Goal: Task Accomplishment & Management: Use online tool/utility

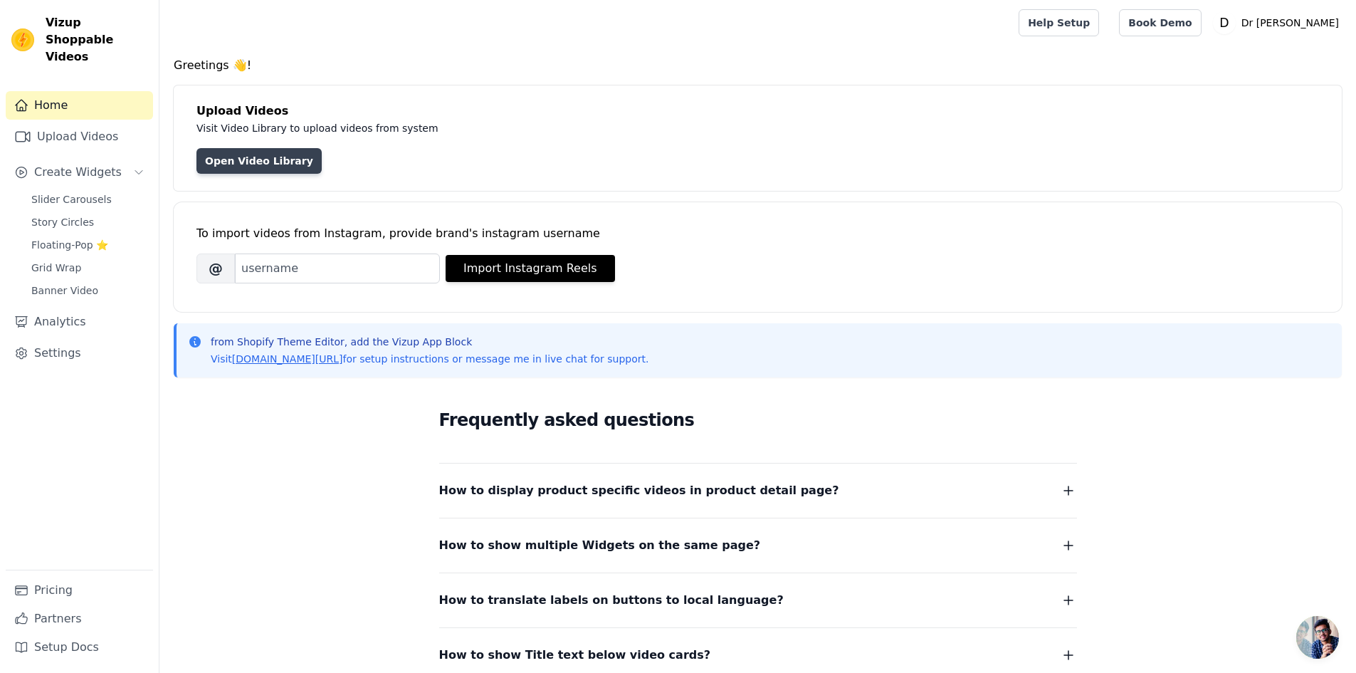
click at [254, 169] on link "Open Video Library" at bounding box center [258, 161] width 125 height 26
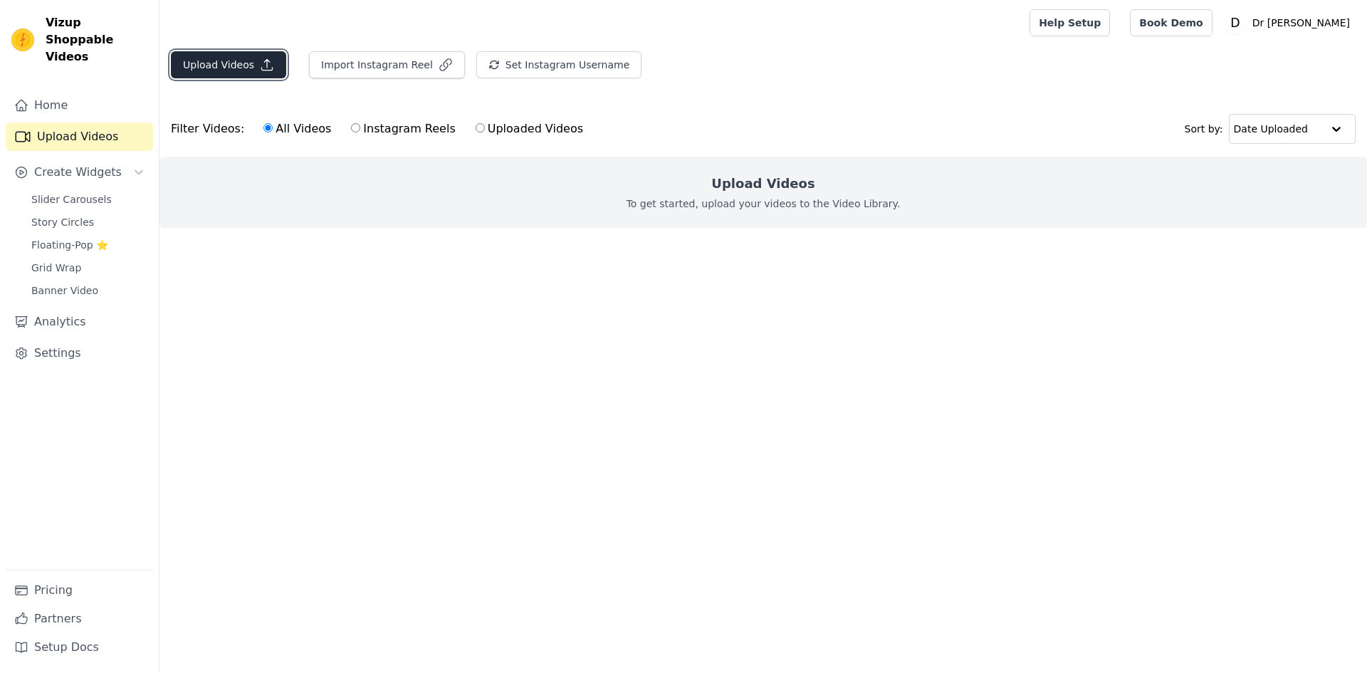
click at [189, 64] on button "Upload Videos" at bounding box center [228, 64] width 115 height 27
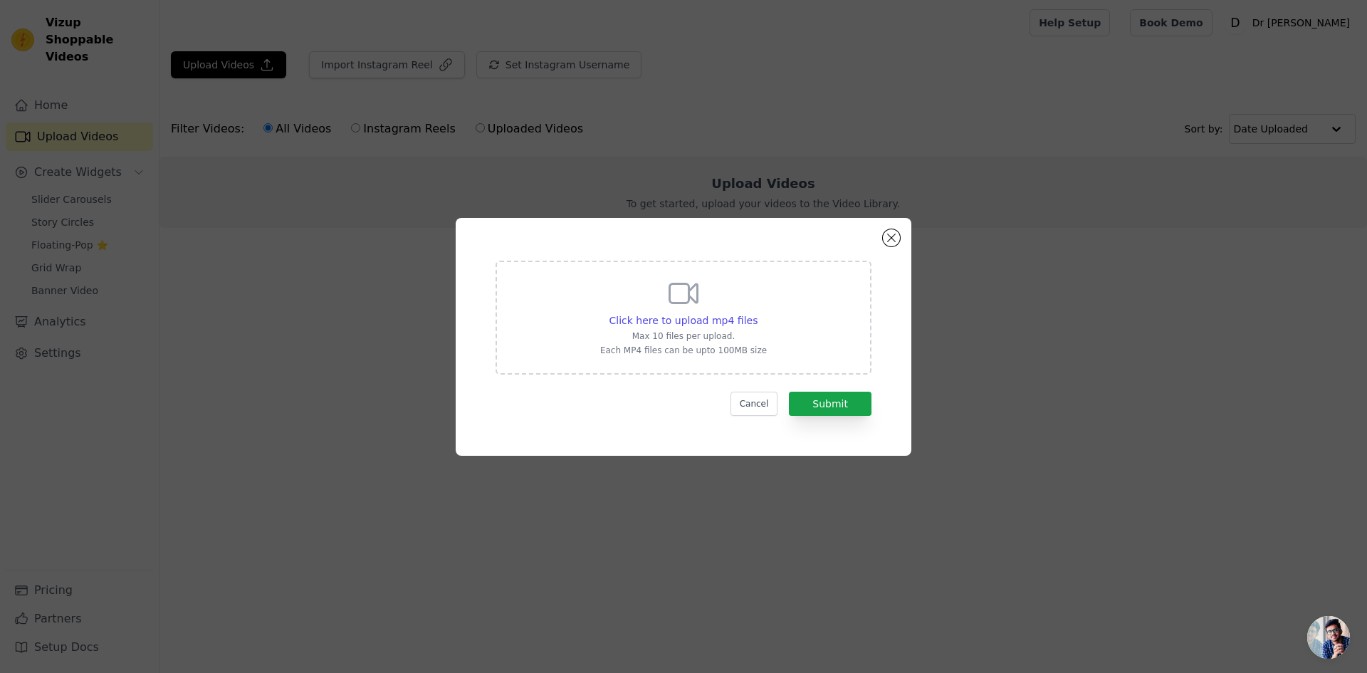
click at [764, 313] on div "Click here to upload mp4 files Max 10 files per upload. Each MP4 files can be u…" at bounding box center [683, 318] width 376 height 114
click at [757, 313] on input "Click here to upload mp4 files Max 10 files per upload. Each MP4 files can be u…" at bounding box center [757, 313] width 1 height 1
type input "C:\fakepath\video - 1757872524884.mp4"
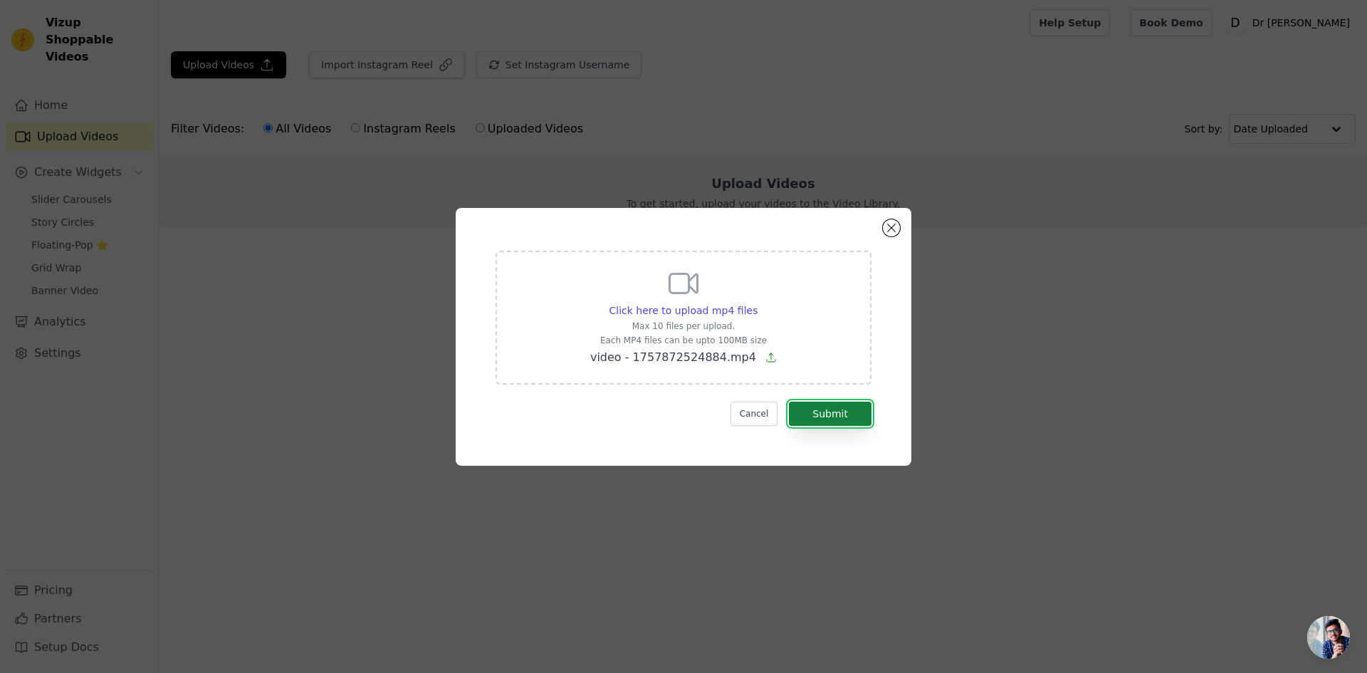
click at [830, 412] on button "Submit" at bounding box center [830, 413] width 83 height 24
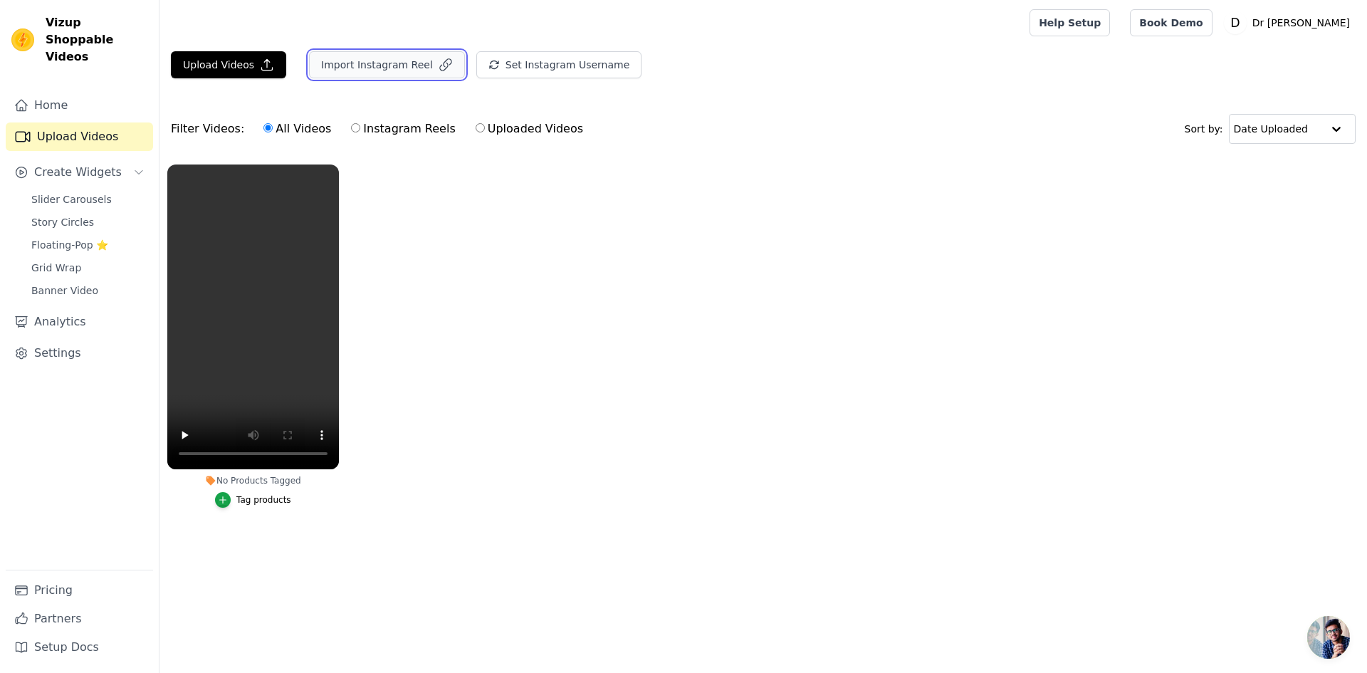
click at [405, 72] on button "Import Instagram Reel" at bounding box center [387, 64] width 156 height 27
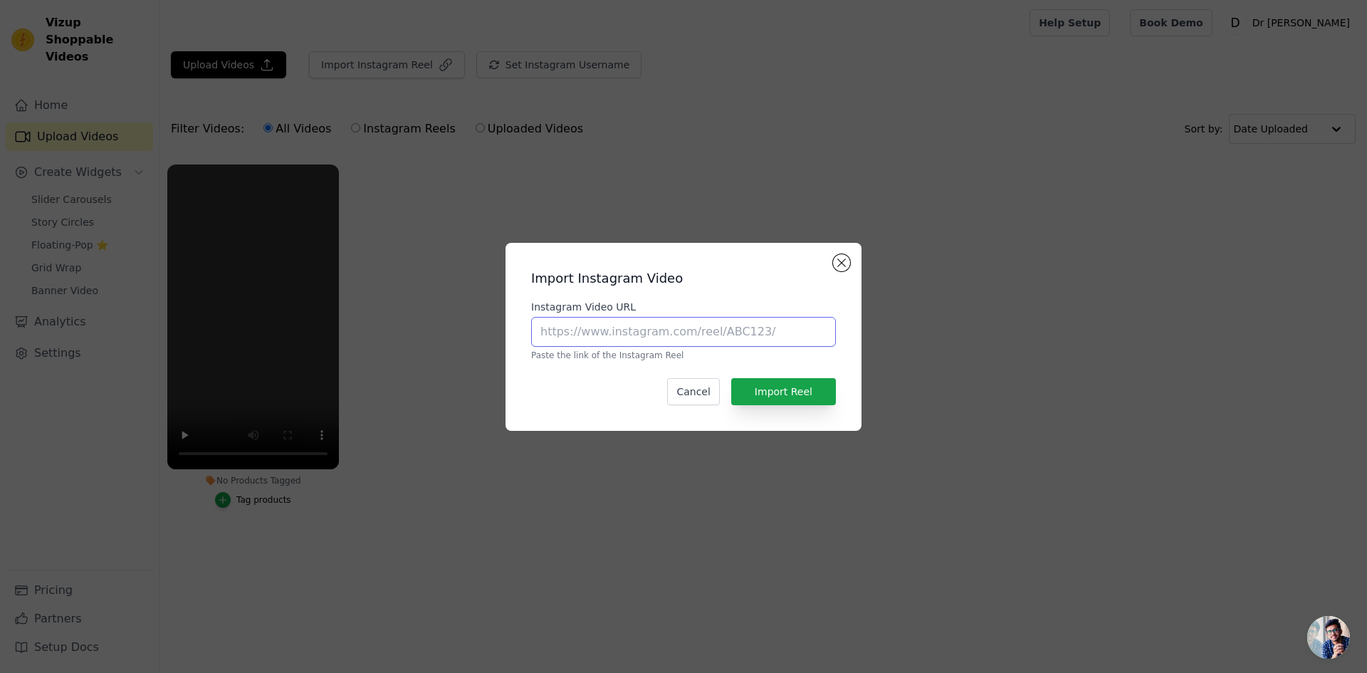
click at [663, 325] on input "Instagram Video URL" at bounding box center [683, 332] width 305 height 30
paste input "[URL][DOMAIN_NAME]"
type input "[URL][DOMAIN_NAME]"
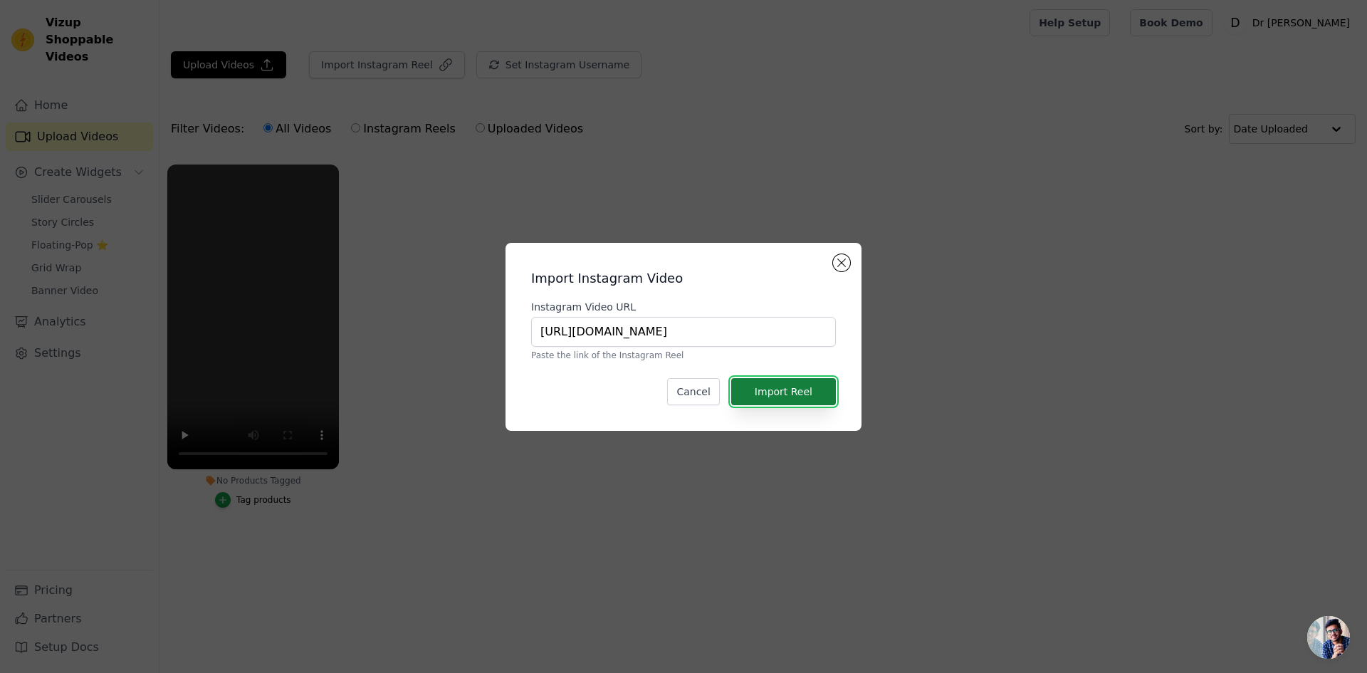
click at [814, 383] on button "Import Reel" at bounding box center [783, 391] width 105 height 27
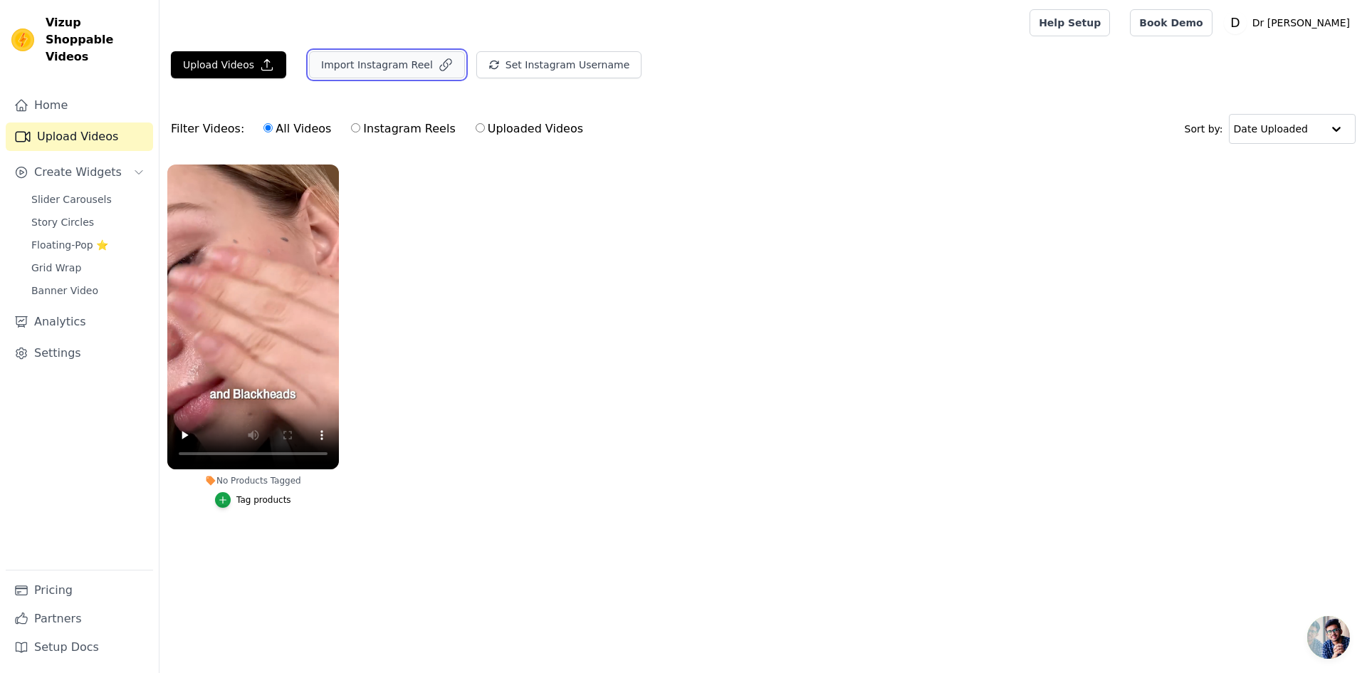
click at [426, 72] on button "Import Instagram Reel" at bounding box center [387, 64] width 156 height 27
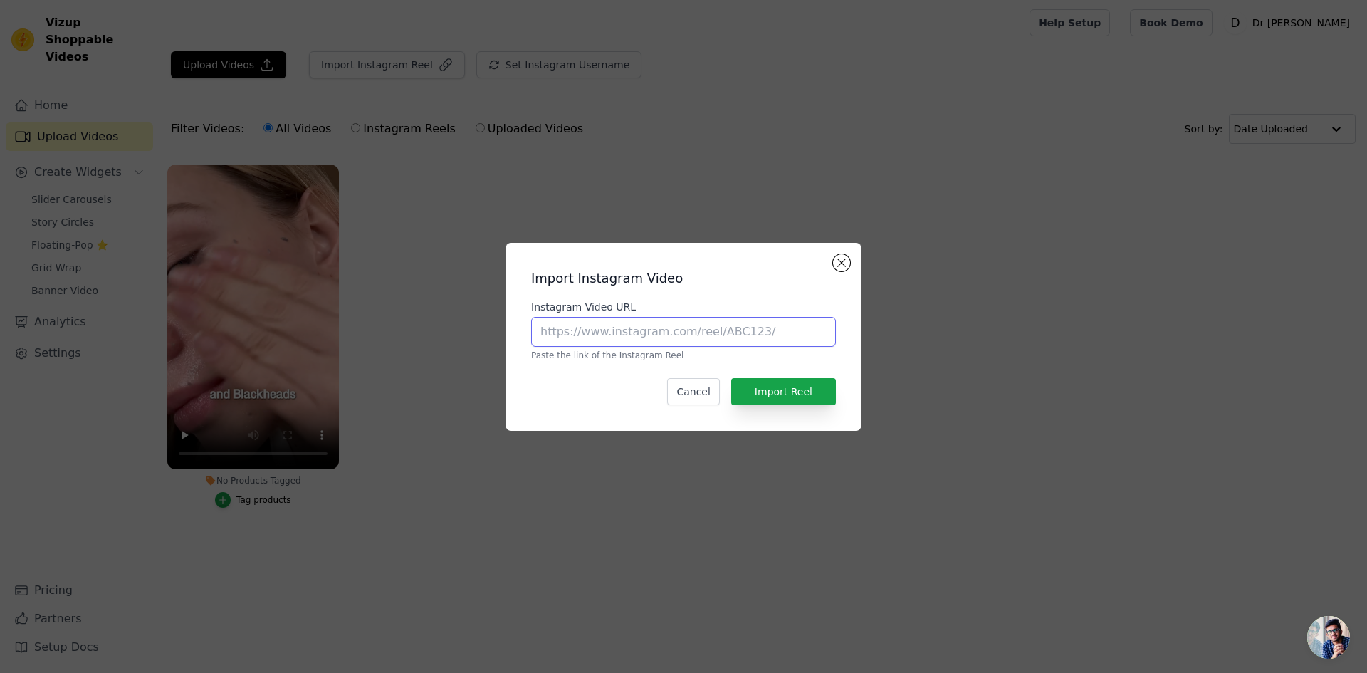
click at [661, 334] on input "Instagram Video URL" at bounding box center [683, 332] width 305 height 30
paste input "[URL][DOMAIN_NAME]"
type input "[URL][DOMAIN_NAME]"
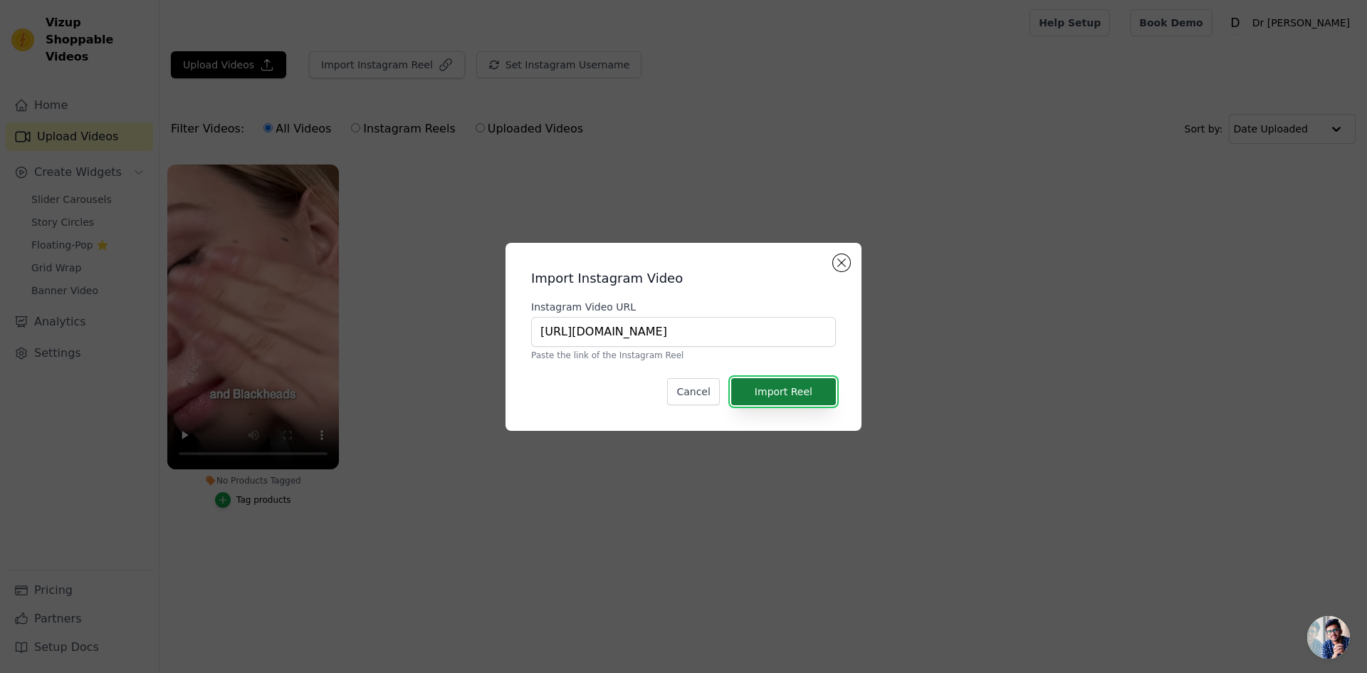
click at [761, 389] on button "Import Reel" at bounding box center [783, 391] width 105 height 27
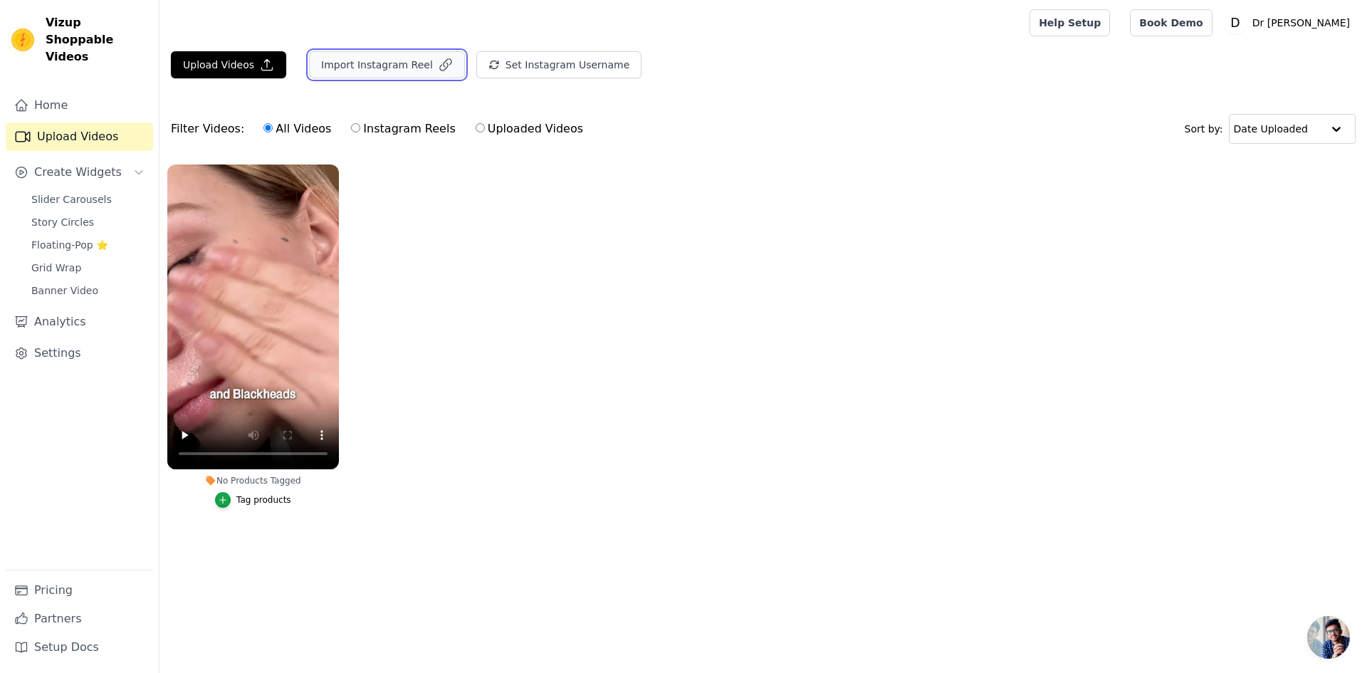
click at [387, 64] on button "Import Instagram Reel" at bounding box center [387, 64] width 156 height 27
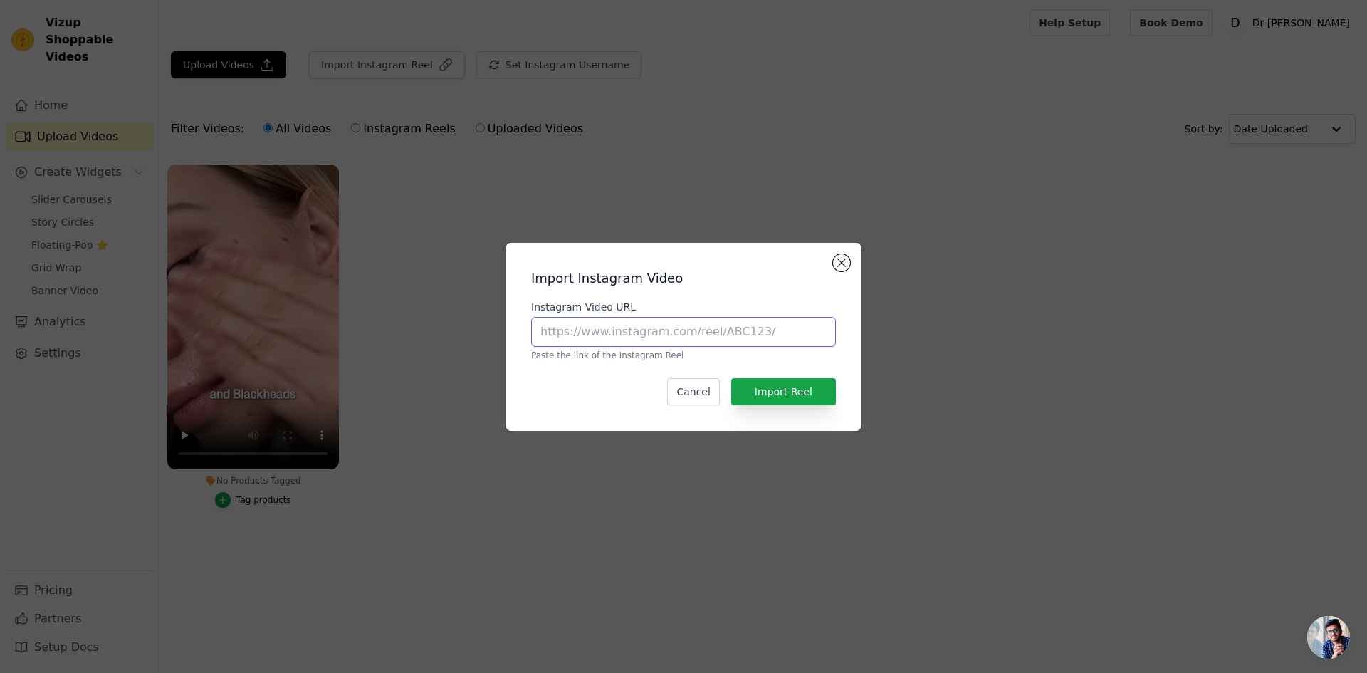
click at [646, 335] on input "Instagram Video URL" at bounding box center [683, 332] width 305 height 30
paste input "[URL][DOMAIN_NAME]"
type input "[URL][DOMAIN_NAME]"
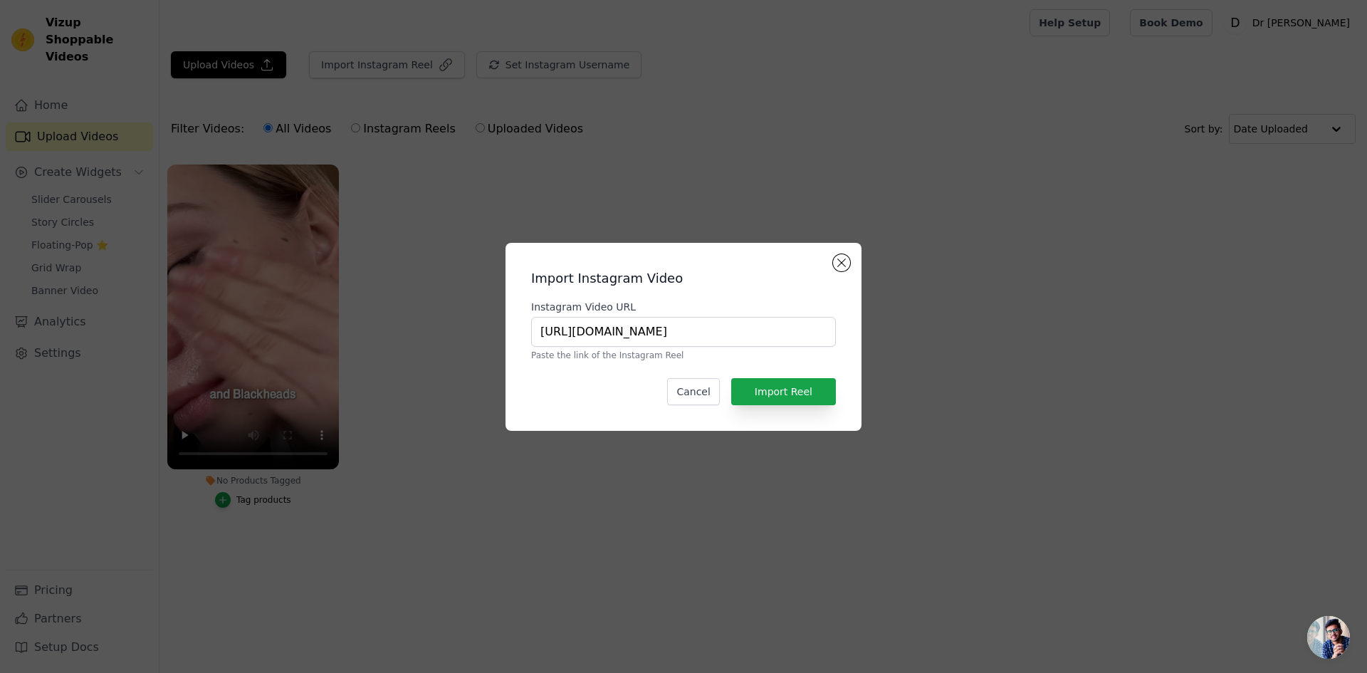
click at [789, 408] on div "Import Instagram Video Instagram Video URL [URL][DOMAIN_NAME] Paste the link of…" at bounding box center [683, 336] width 333 height 165
click at [793, 399] on button "Import Reel" at bounding box center [783, 391] width 105 height 27
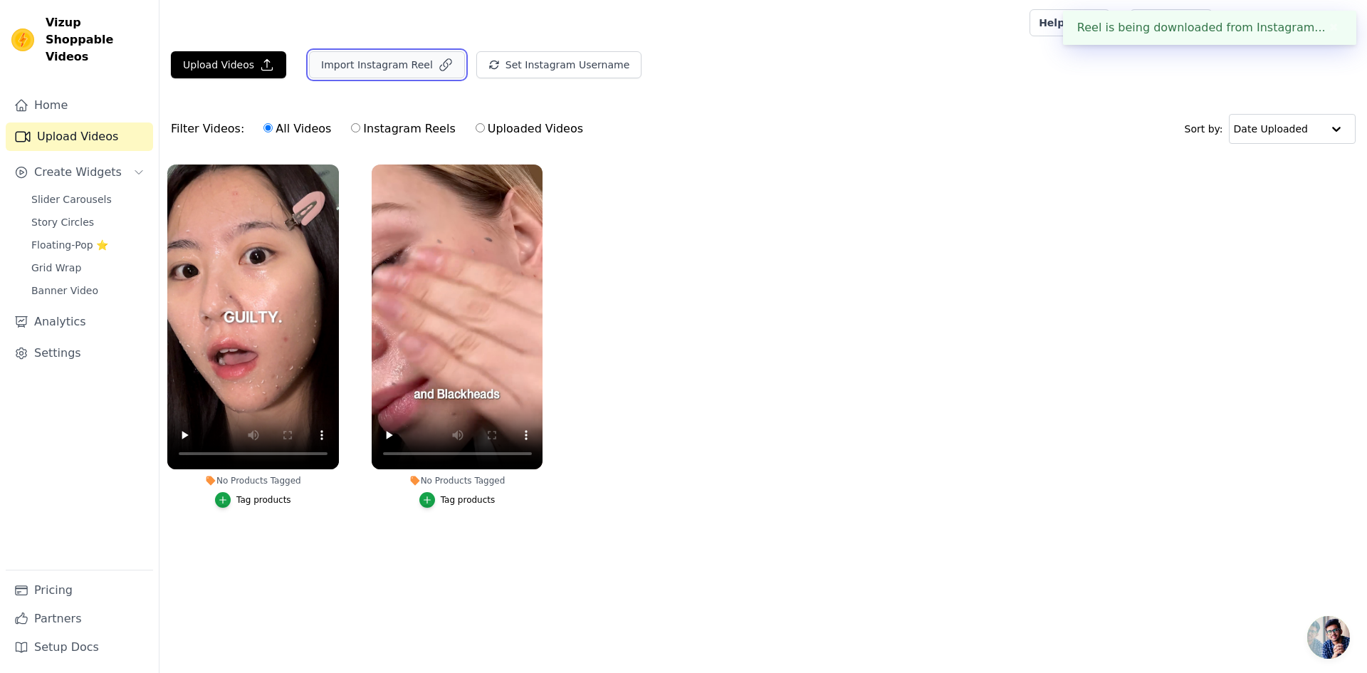
click at [399, 63] on button "Import Instagram Reel" at bounding box center [387, 64] width 156 height 27
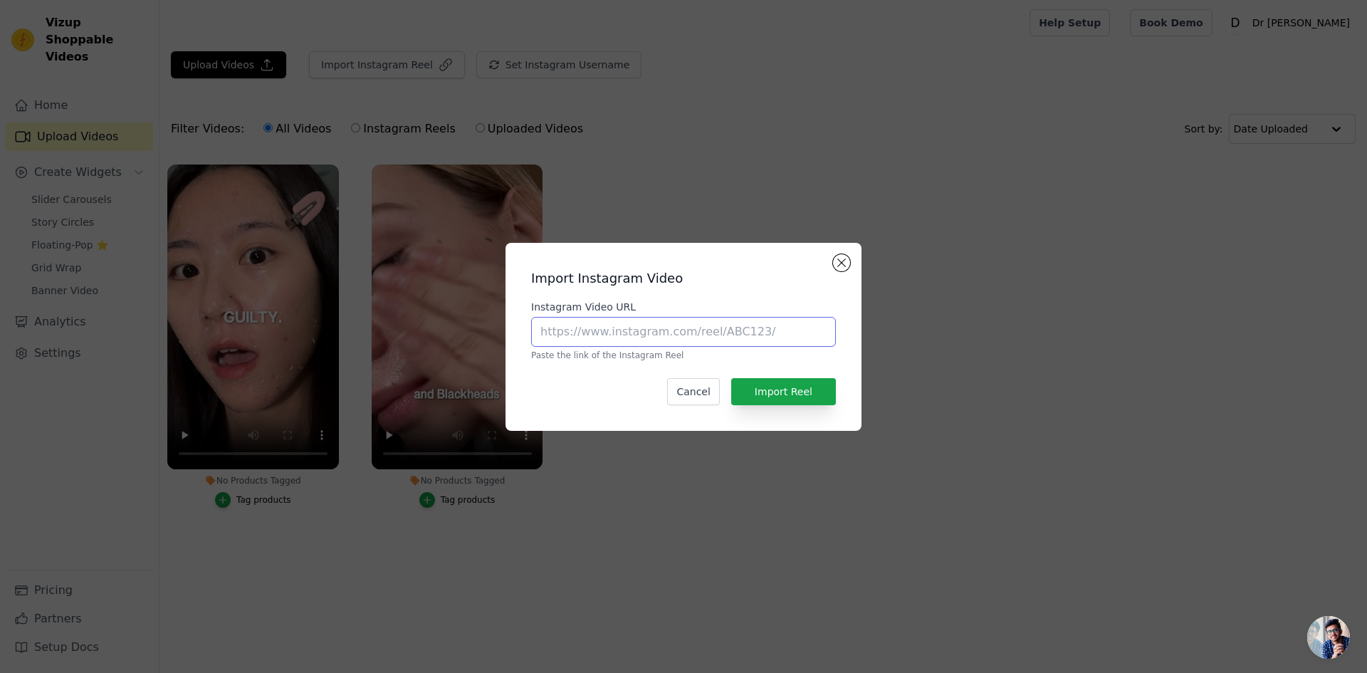
click at [610, 336] on input "Instagram Video URL" at bounding box center [683, 332] width 305 height 30
paste input "[URL][DOMAIN_NAME]"
type input "[URL][DOMAIN_NAME]"
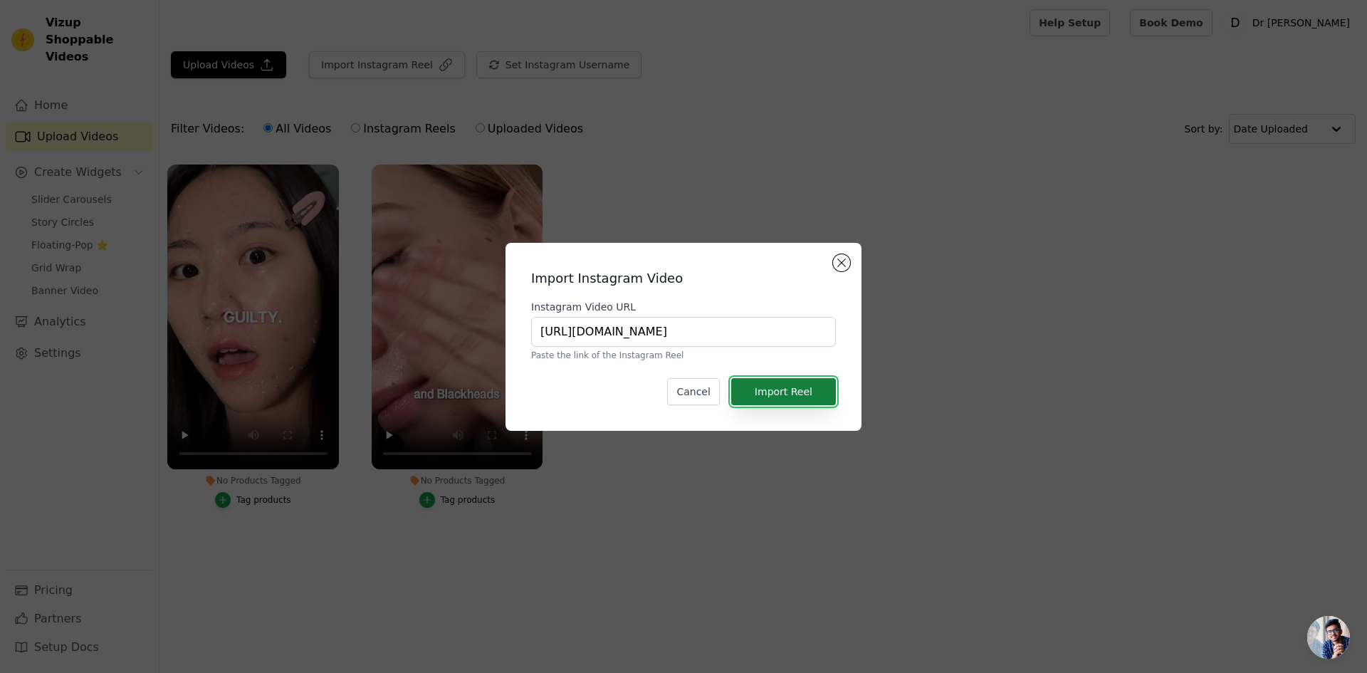
click at [804, 397] on button "Import Reel" at bounding box center [783, 391] width 105 height 27
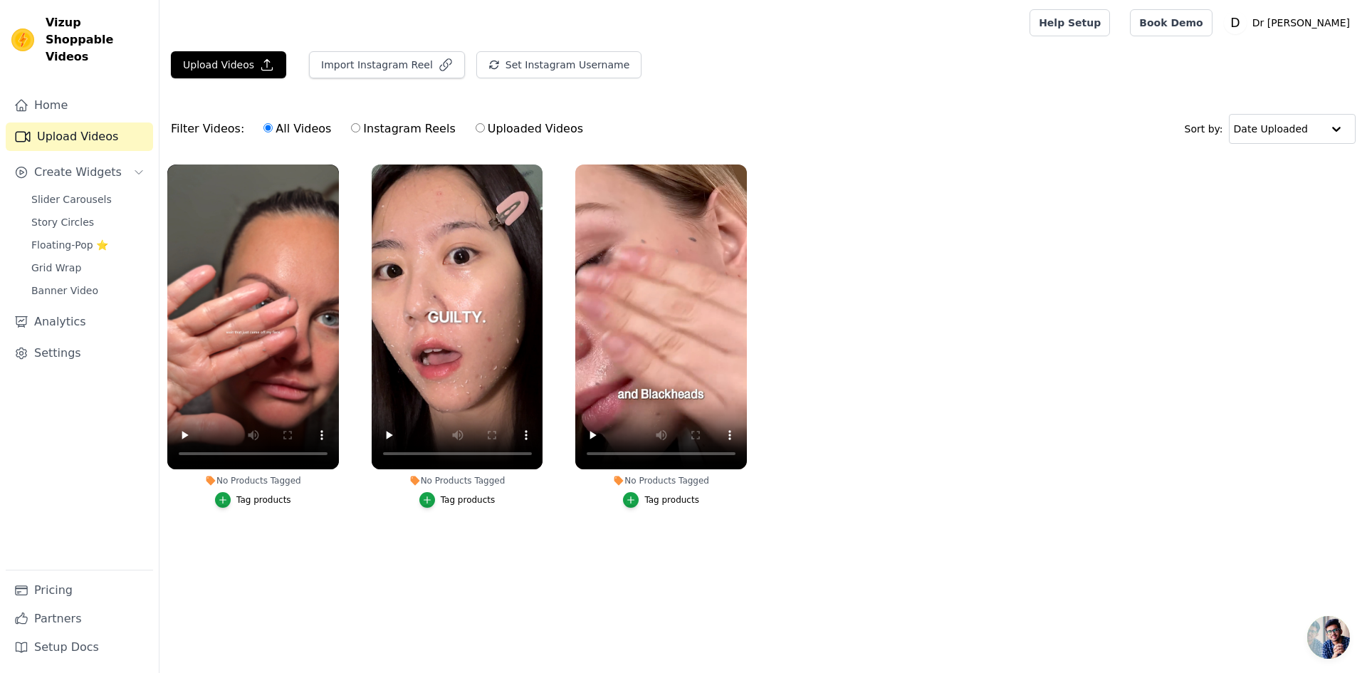
drag, startPoint x: 356, startPoint y: 115, endPoint x: 350, endPoint y: 121, distance: 8.1
click at [355, 116] on div "All Videos Instagram Reels Uploaded Videos" at bounding box center [423, 128] width 335 height 33
click at [350, 125] on label "Instagram Reels" at bounding box center [402, 129] width 105 height 19
click at [351, 125] on input "Instagram Reels" at bounding box center [355, 127] width 9 height 9
radio input "true"
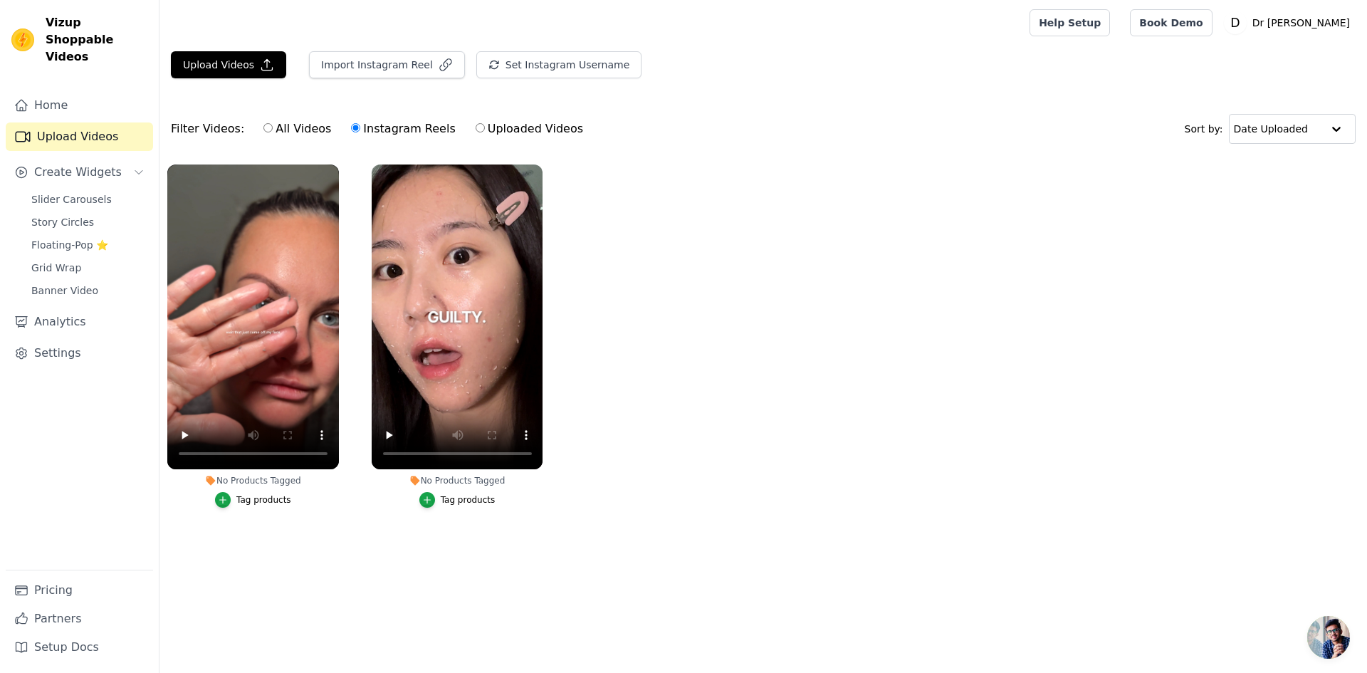
click at [508, 135] on label "Uploaded Videos" at bounding box center [529, 129] width 109 height 19
click at [485, 132] on input "Uploaded Videos" at bounding box center [480, 127] width 9 height 9
radio input "true"
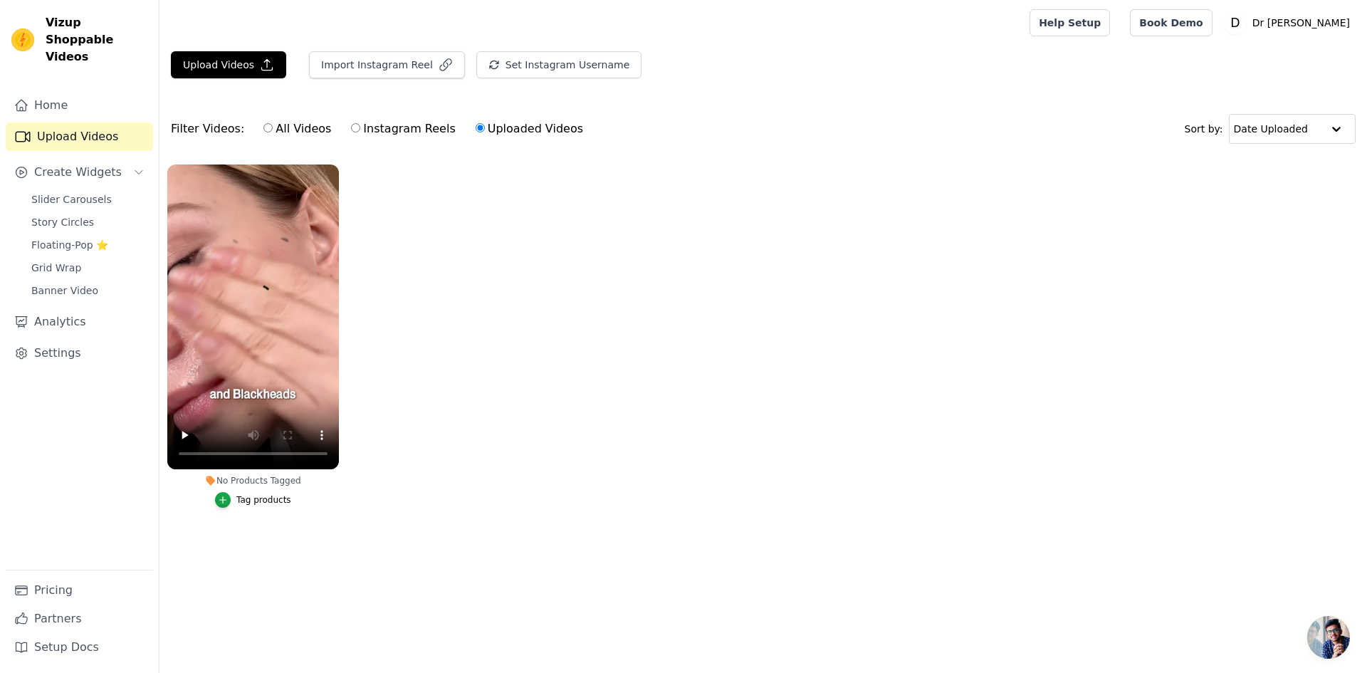
click at [293, 122] on label "All Videos" at bounding box center [297, 129] width 69 height 19
click at [273, 123] on input "All Videos" at bounding box center [267, 127] width 9 height 9
radio input "true"
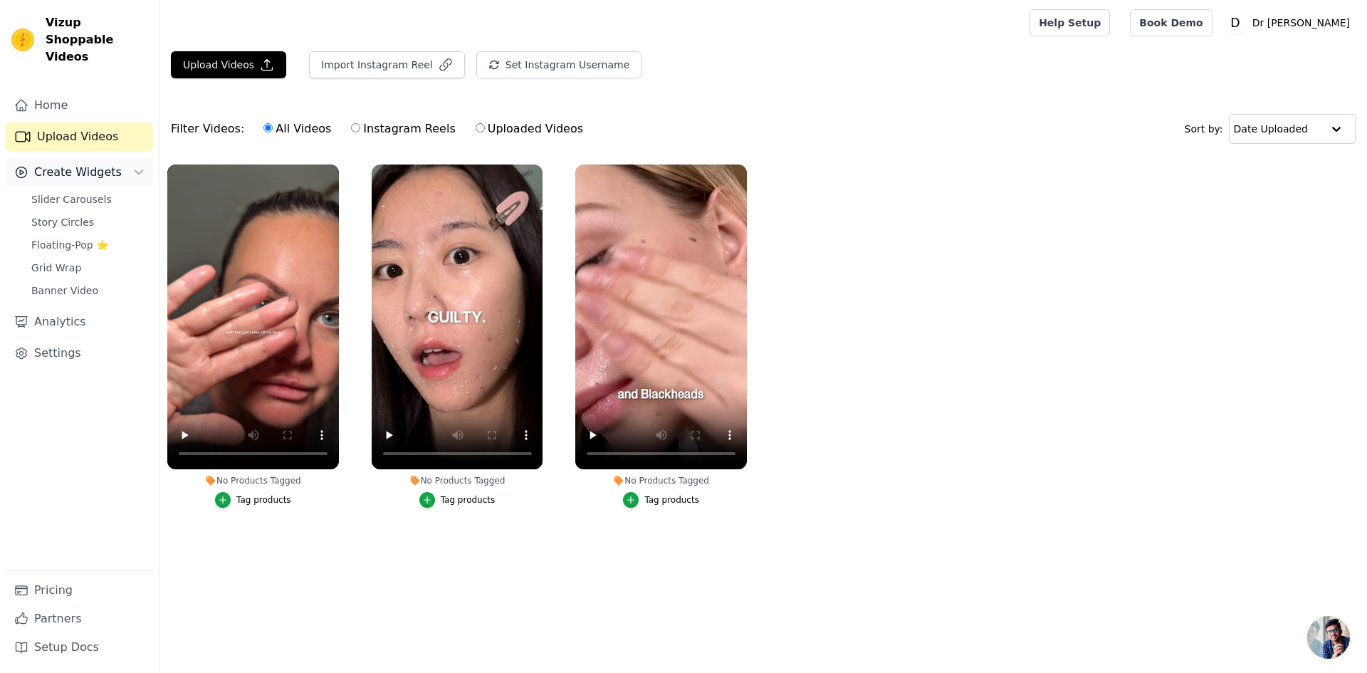
click at [31, 158] on button "Create Widgets" at bounding box center [79, 172] width 147 height 28
click at [69, 164] on span "Create Widgets" at bounding box center [78, 172] width 88 height 17
click at [439, 64] on icon "button" at bounding box center [446, 65] width 14 height 14
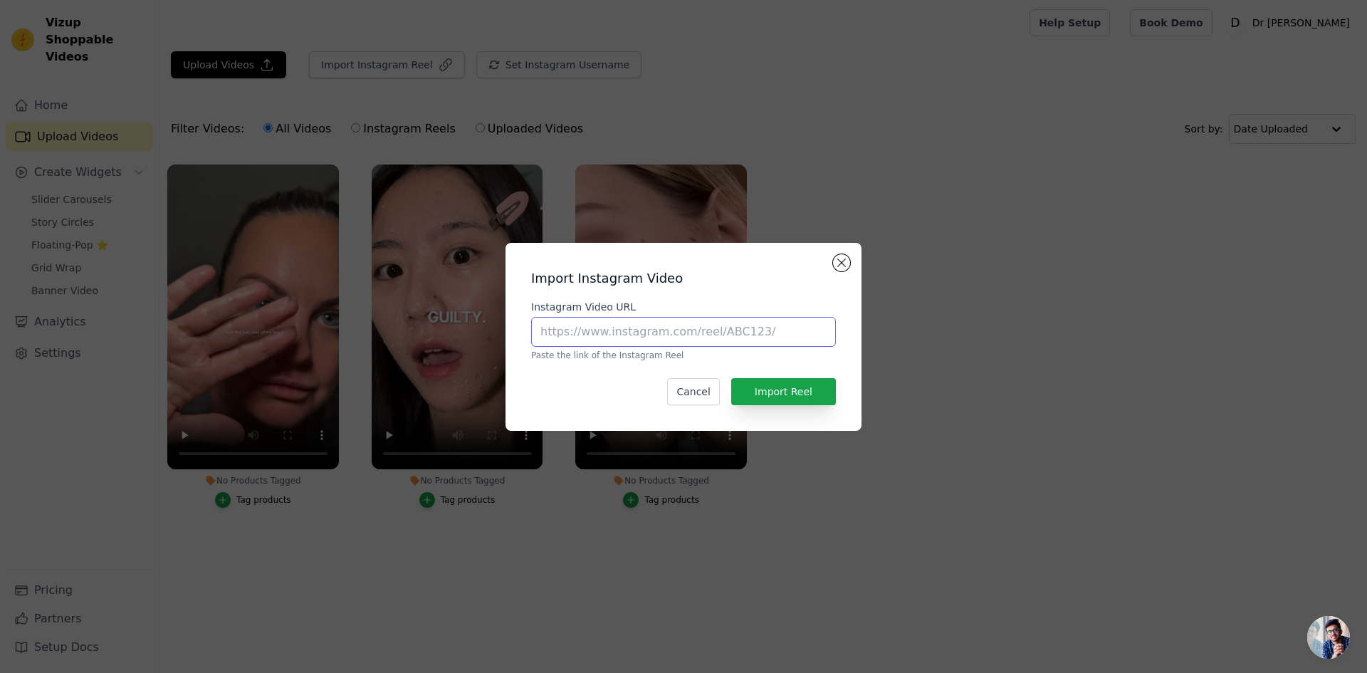
click at [681, 325] on input "Instagram Video URL" at bounding box center [683, 332] width 305 height 30
paste input "[URL][DOMAIN_NAME]"
type input "[URL][DOMAIN_NAME]"
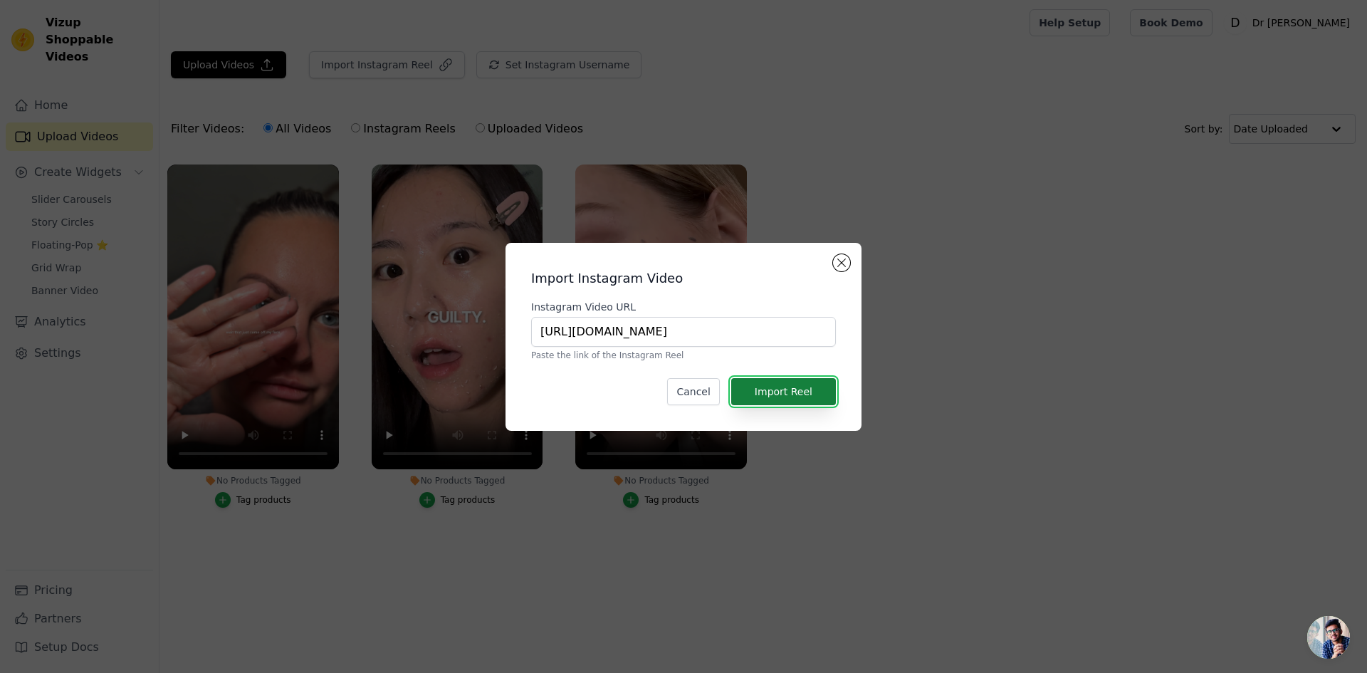
click at [785, 400] on button "Import Reel" at bounding box center [783, 391] width 105 height 27
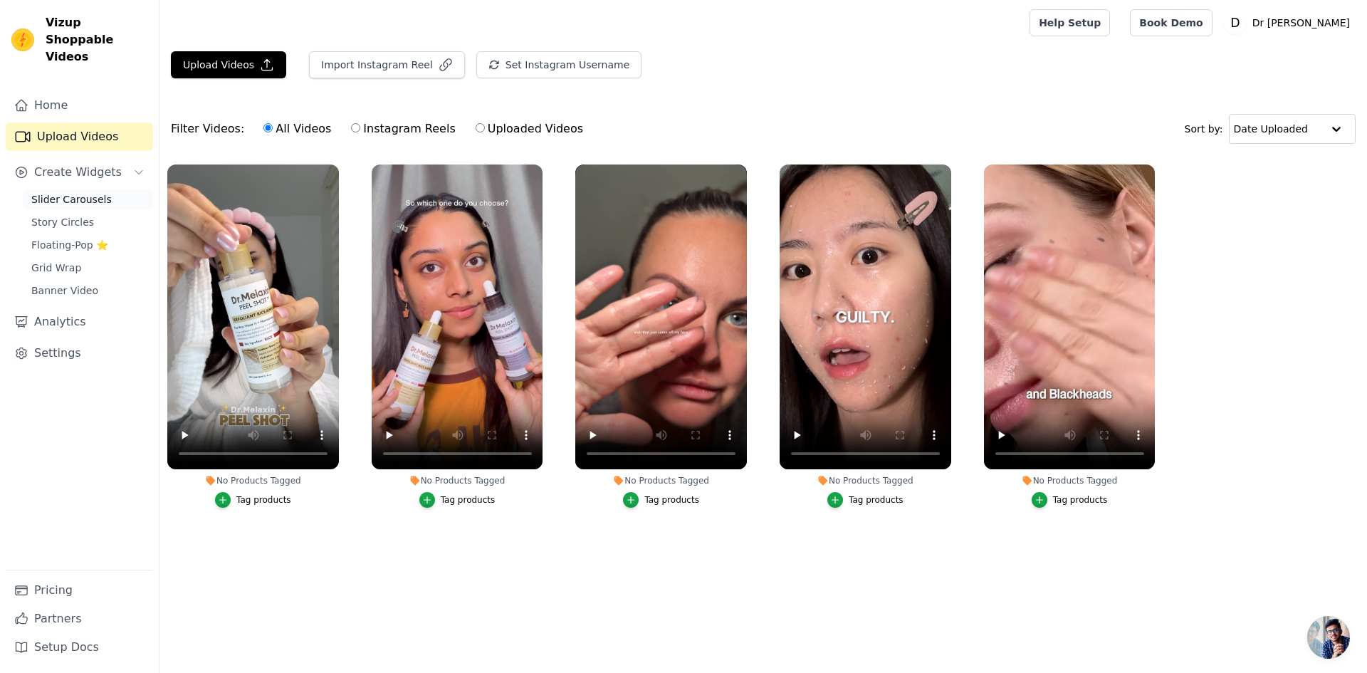
click at [77, 192] on span "Slider Carousels" at bounding box center [71, 199] width 80 height 14
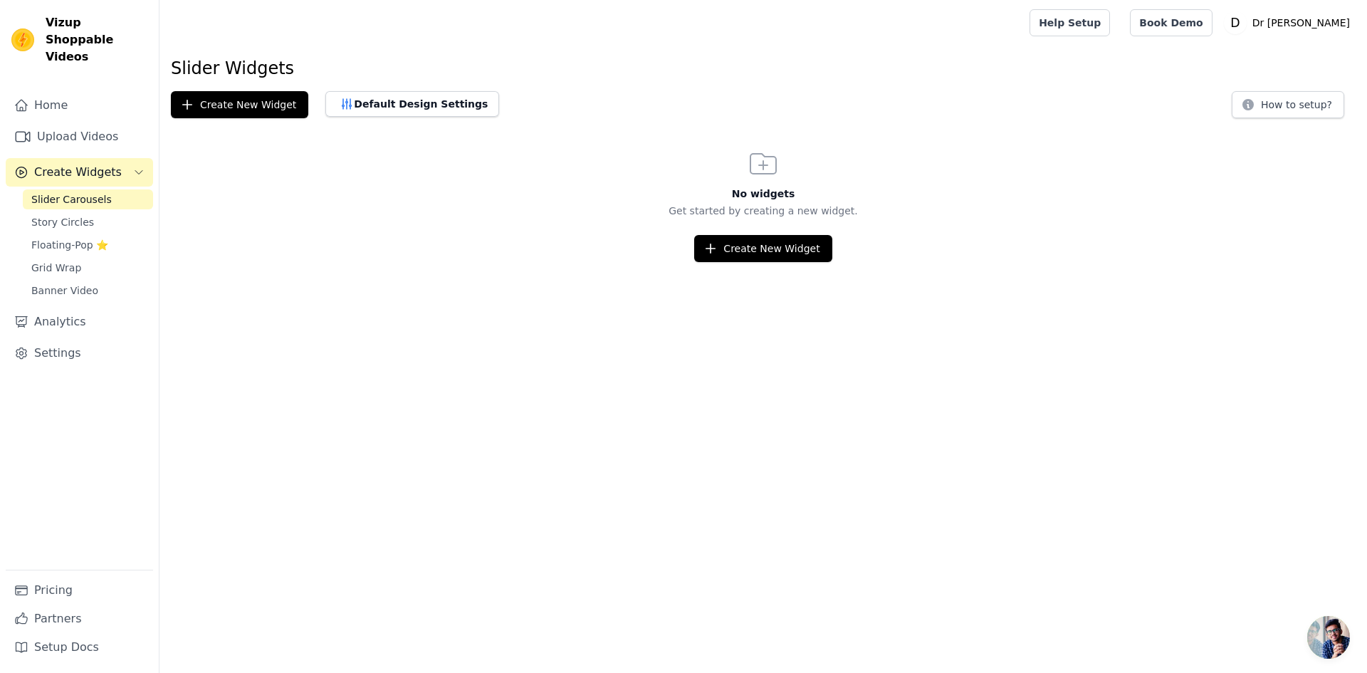
click at [75, 164] on span "Create Widgets" at bounding box center [78, 172] width 88 height 17
click at [65, 105] on div "Home Upload Videos Create Widgets Slider Carousels Story Circles Floating-Pop ⭐…" at bounding box center [79, 330] width 147 height 478
click at [60, 122] on link "Upload Videos" at bounding box center [79, 136] width 147 height 28
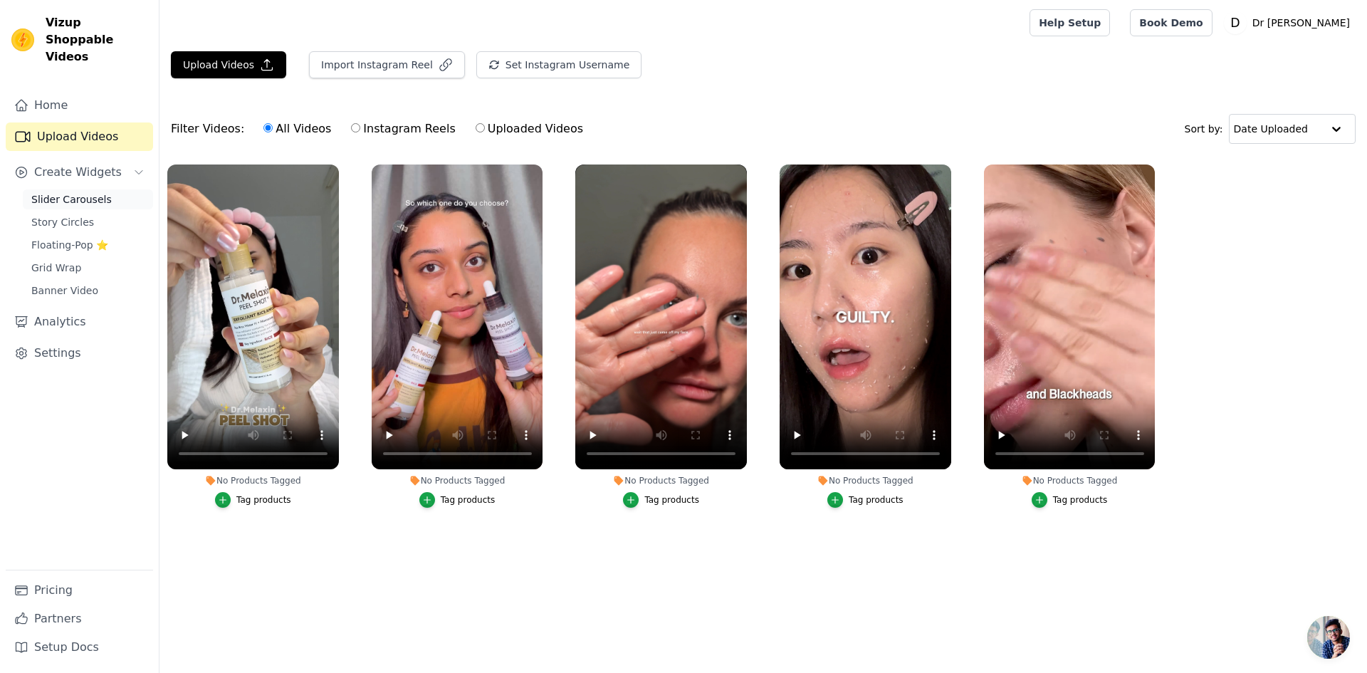
click at [78, 192] on span "Slider Carousels" at bounding box center [71, 199] width 80 height 14
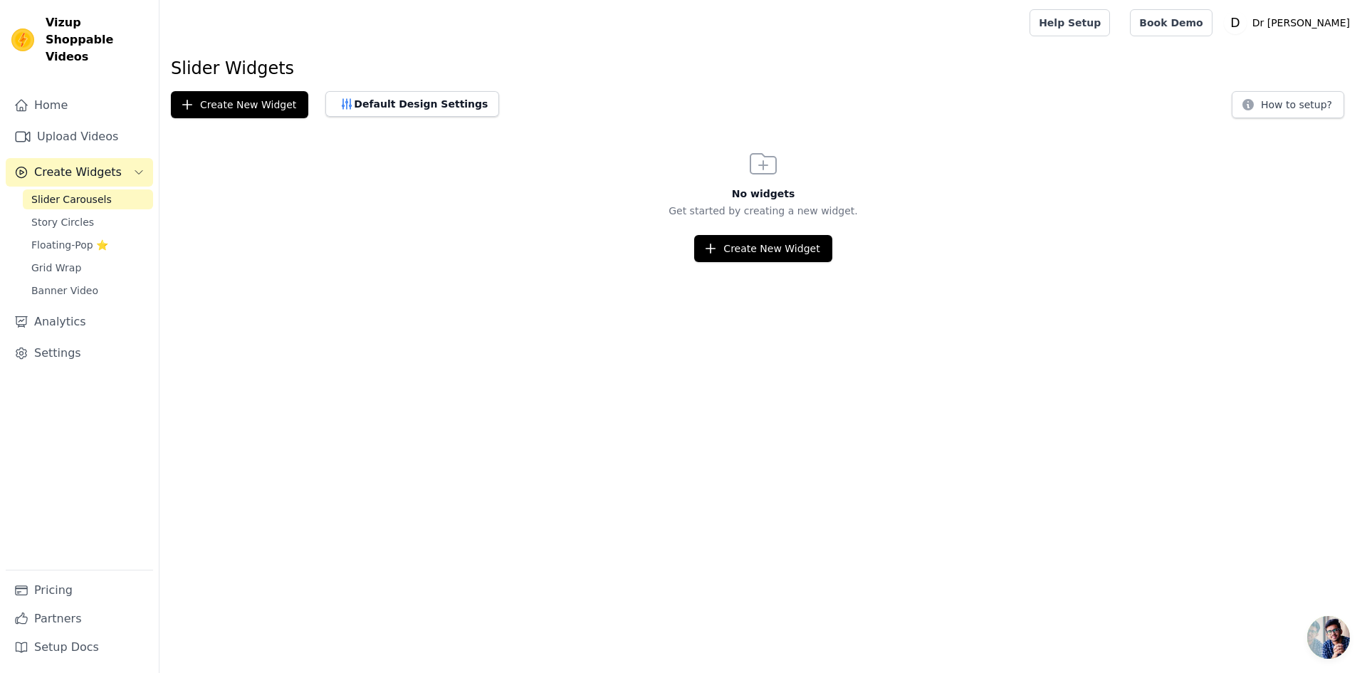
click at [1238, 118] on div "Slider Widgets Create New Widget Default Design Settings How to setup? No widge…" at bounding box center [762, 159] width 1207 height 205
click at [1249, 111] on icon at bounding box center [1248, 105] width 14 height 14
click at [96, 280] on link "Banner Video" at bounding box center [88, 290] width 130 height 20
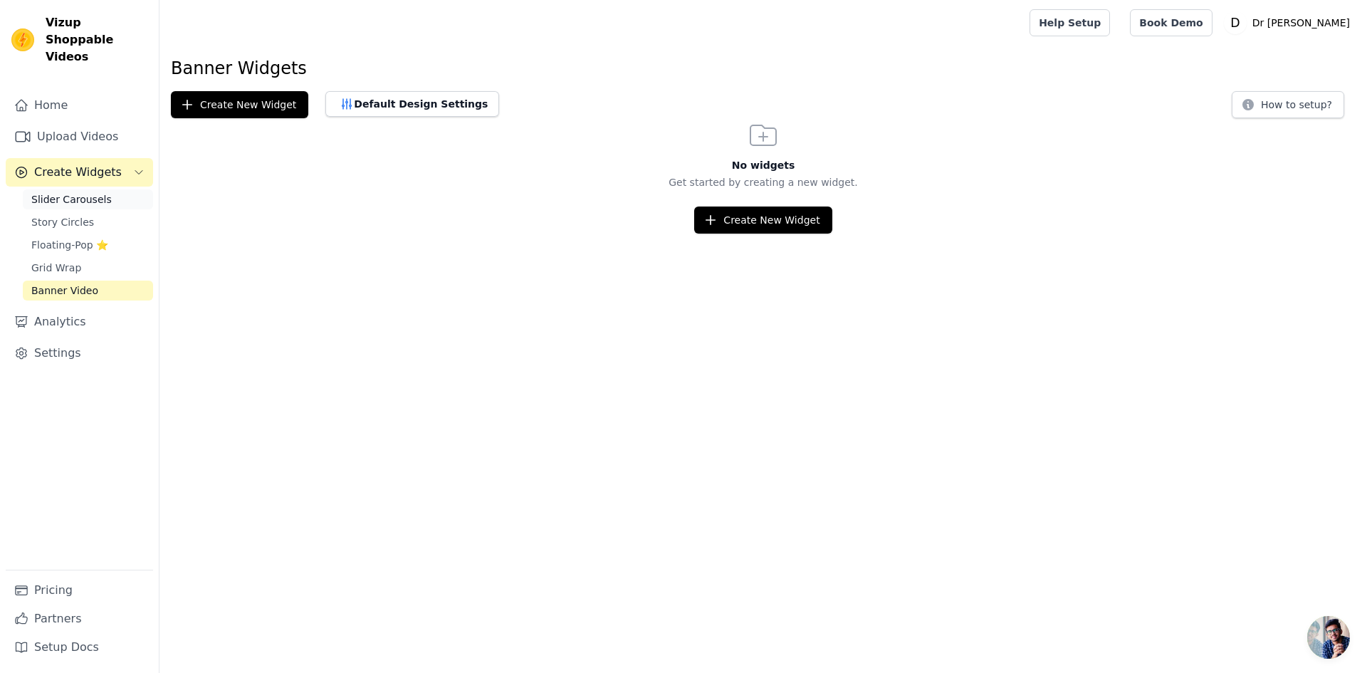
click at [68, 192] on span "Slider Carousels" at bounding box center [71, 199] width 80 height 14
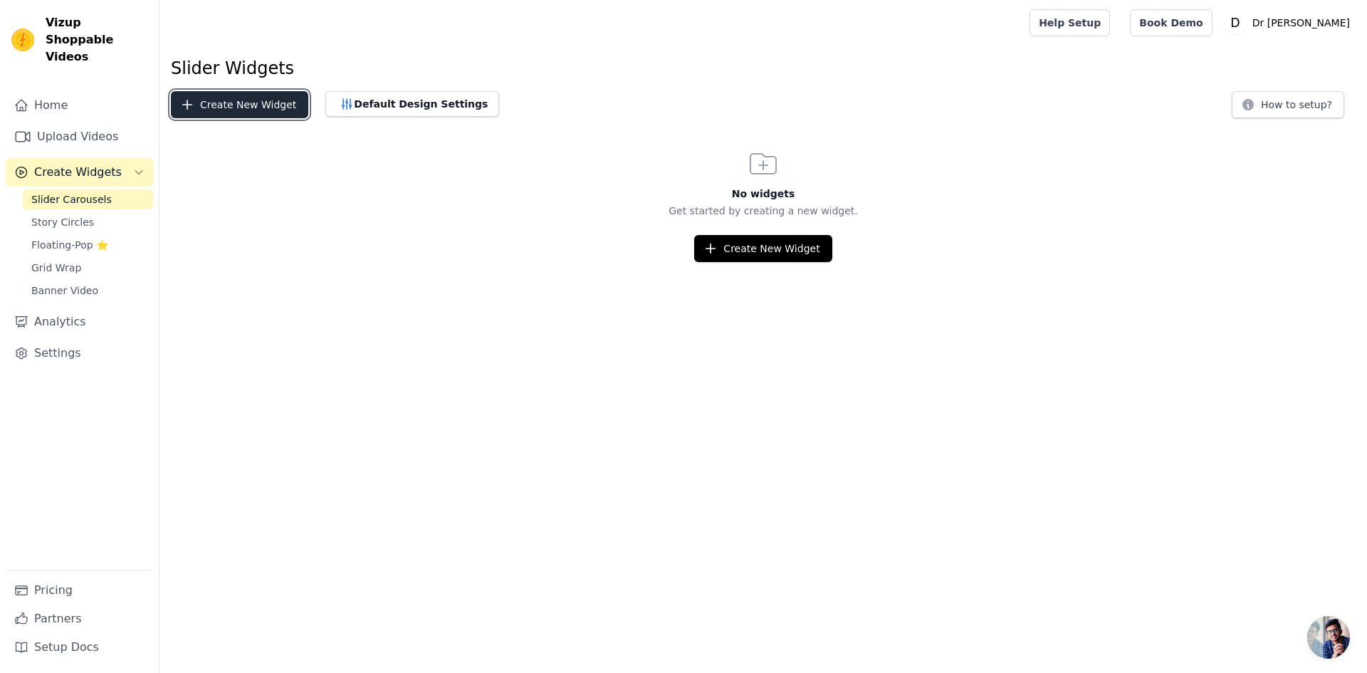
click at [236, 102] on button "Create New Widget" at bounding box center [239, 104] width 137 height 27
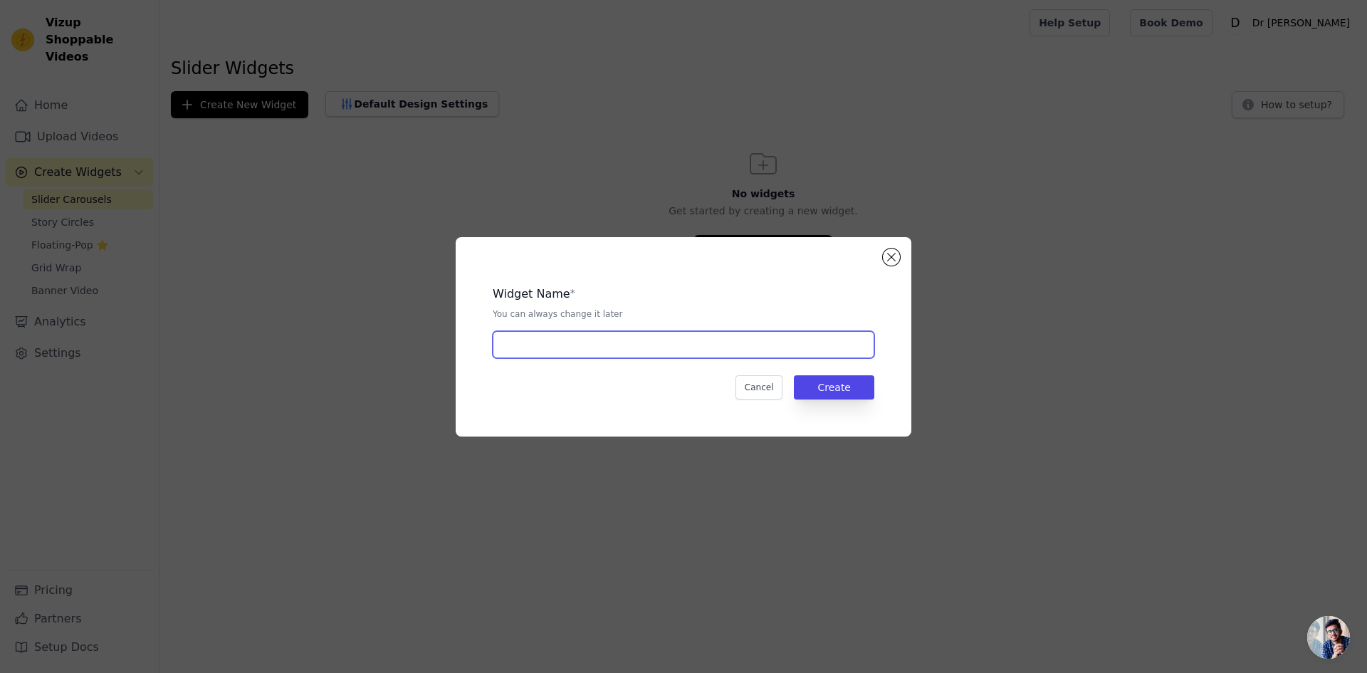
click at [611, 353] on input "text" at bounding box center [684, 344] width 382 height 27
type input "FAST"
click at [845, 396] on button "Create" at bounding box center [834, 387] width 80 height 24
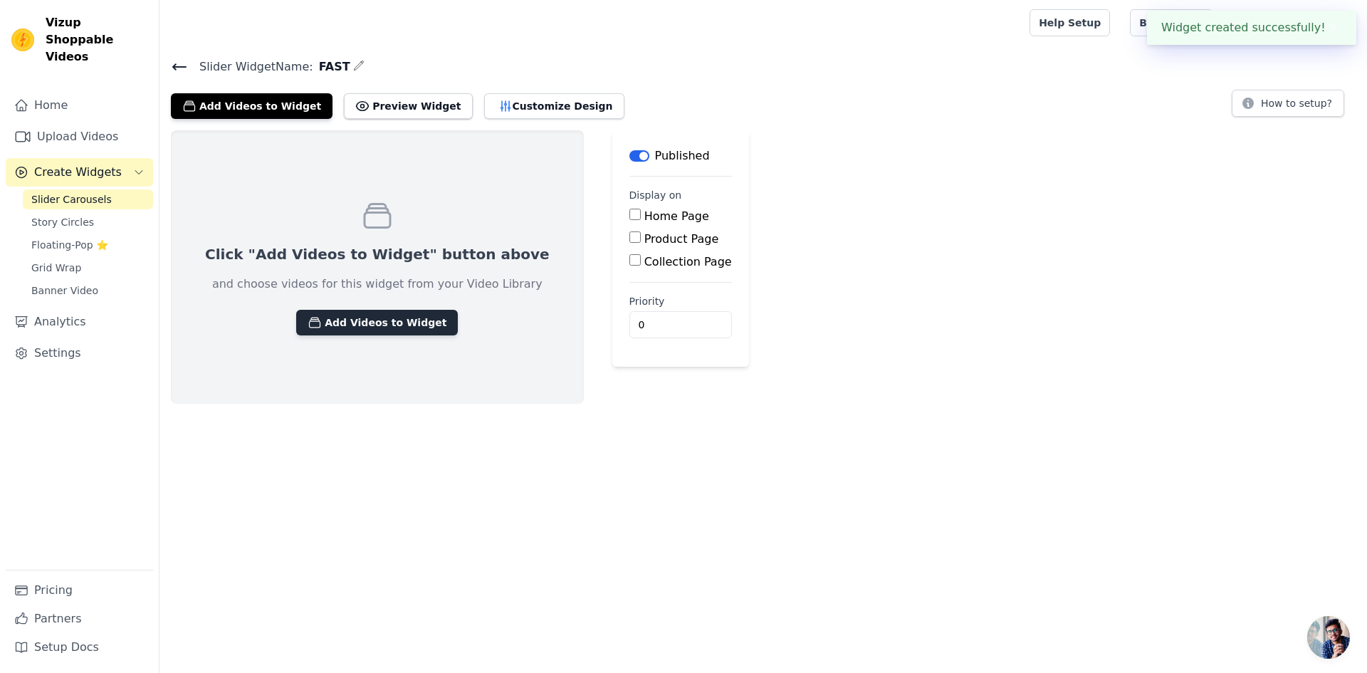
click at [340, 317] on button "Add Videos to Widget" at bounding box center [377, 323] width 162 height 26
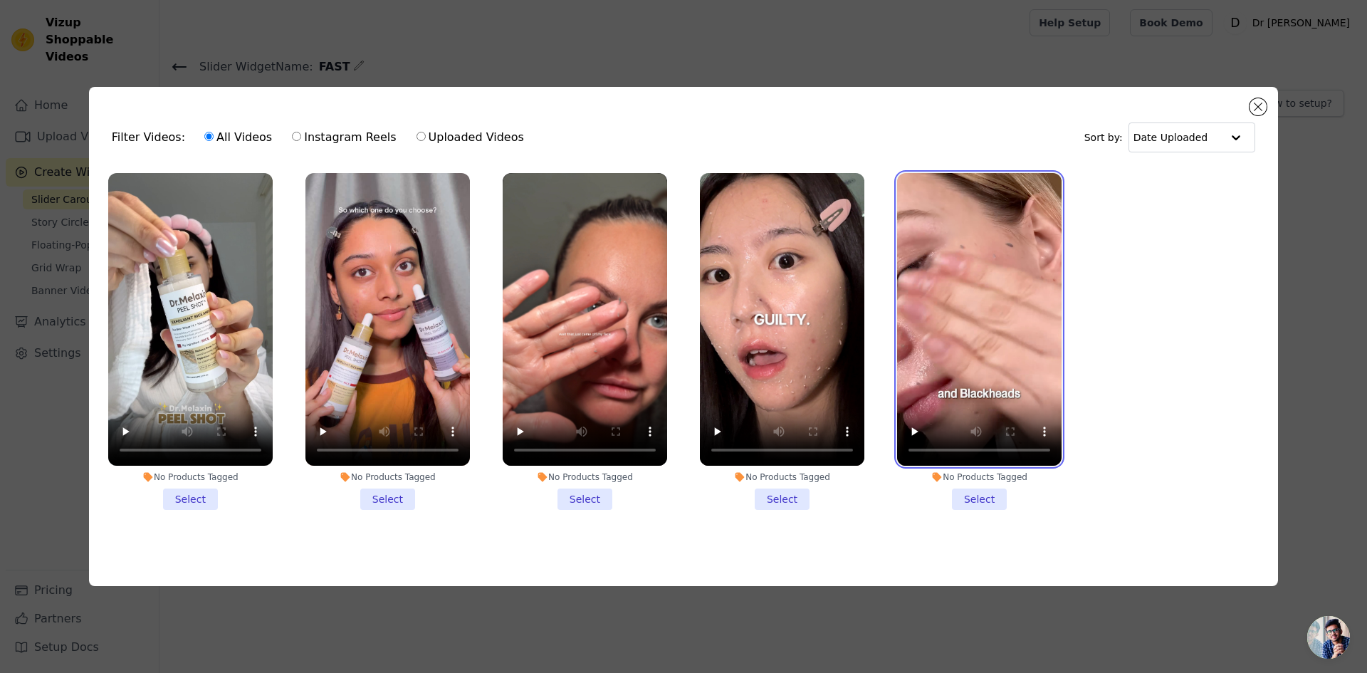
click at [977, 335] on video at bounding box center [979, 319] width 164 height 293
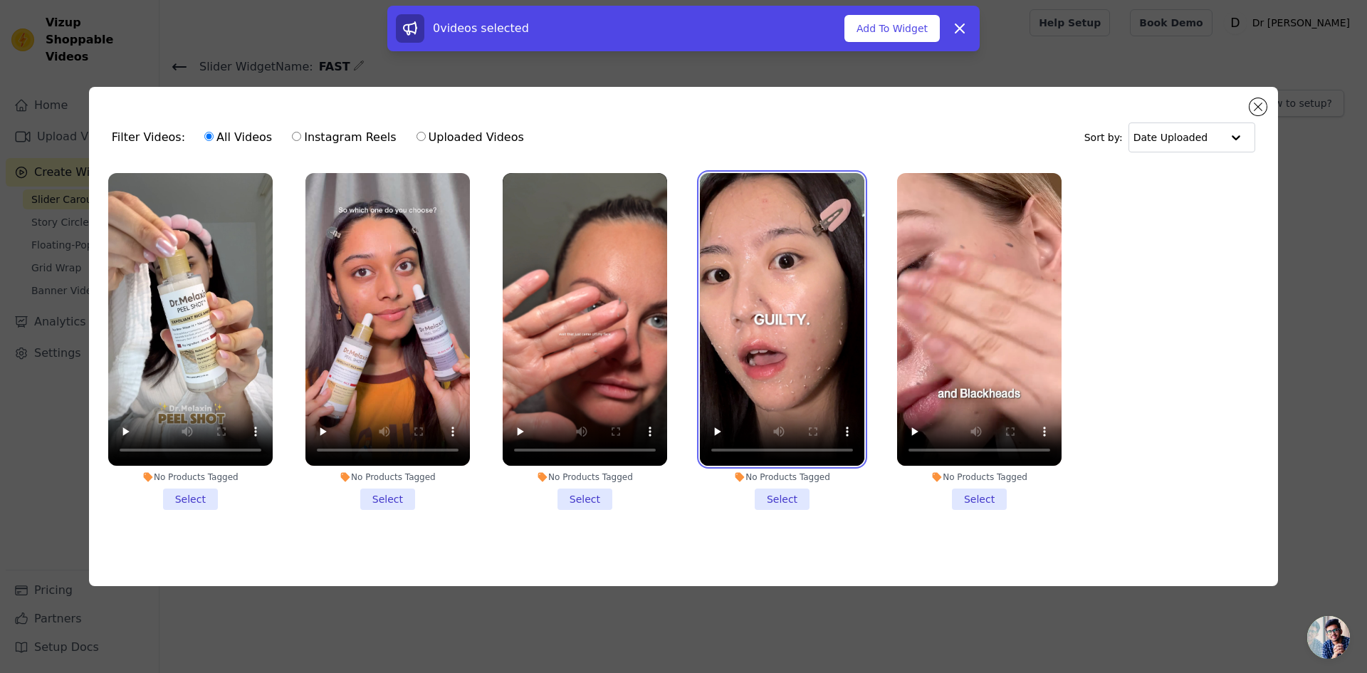
click at [809, 329] on video at bounding box center [782, 319] width 164 height 293
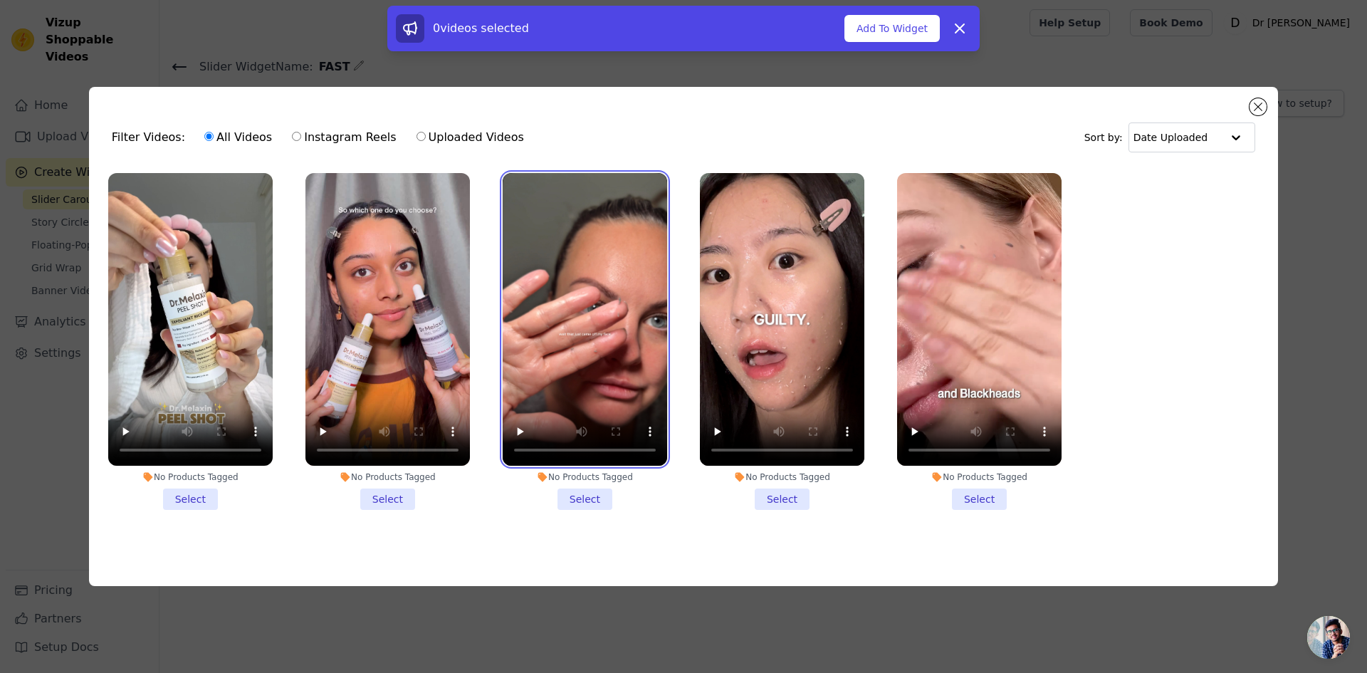
click at [596, 324] on video at bounding box center [585, 319] width 164 height 293
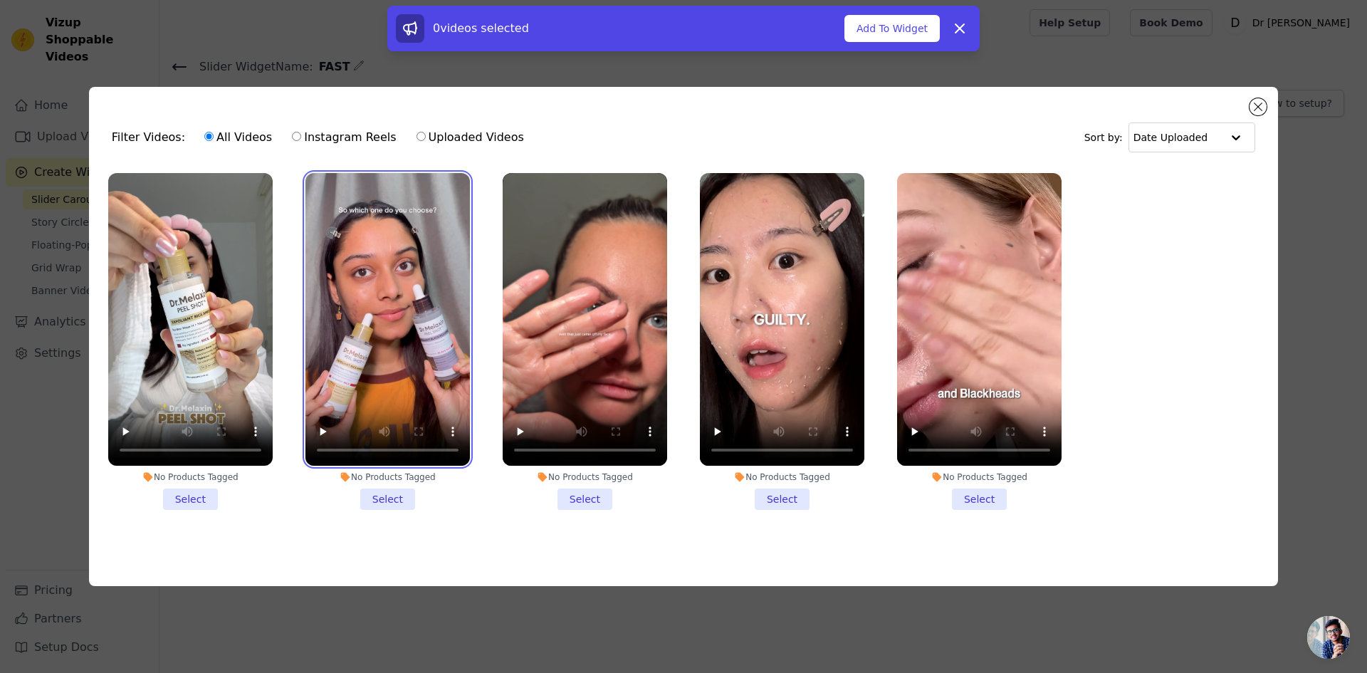
drag, startPoint x: 426, startPoint y: 320, endPoint x: 280, endPoint y: 315, distance: 146.0
click at [423, 320] on video at bounding box center [387, 319] width 164 height 293
drag, startPoint x: 275, startPoint y: 314, endPoint x: 258, endPoint y: 314, distance: 17.1
click at [274, 314] on div "No Products Tagged Select" at bounding box center [190, 341] width 180 height 352
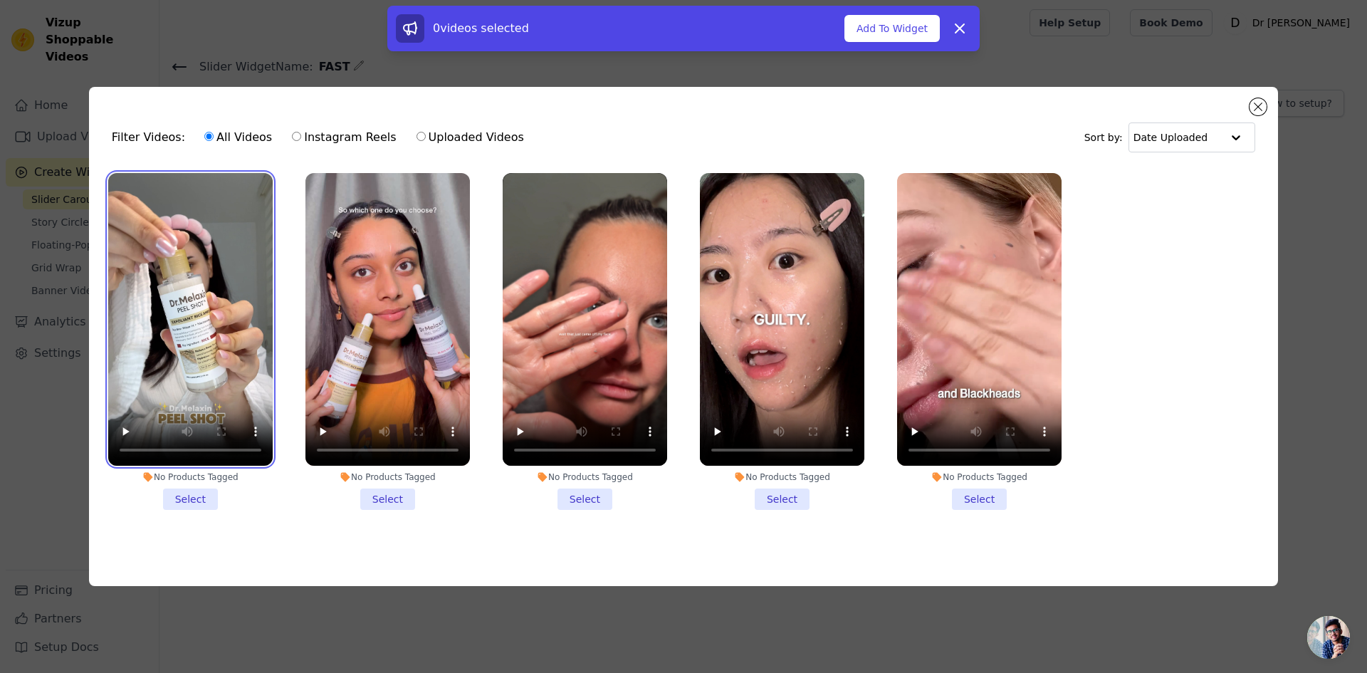
click at [201, 315] on video at bounding box center [190, 319] width 164 height 293
click at [208, 503] on li "No Products Tagged Select" at bounding box center [190, 341] width 164 height 337
click at [0, 0] on input "No Products Tagged Select" at bounding box center [0, 0] width 0 height 0
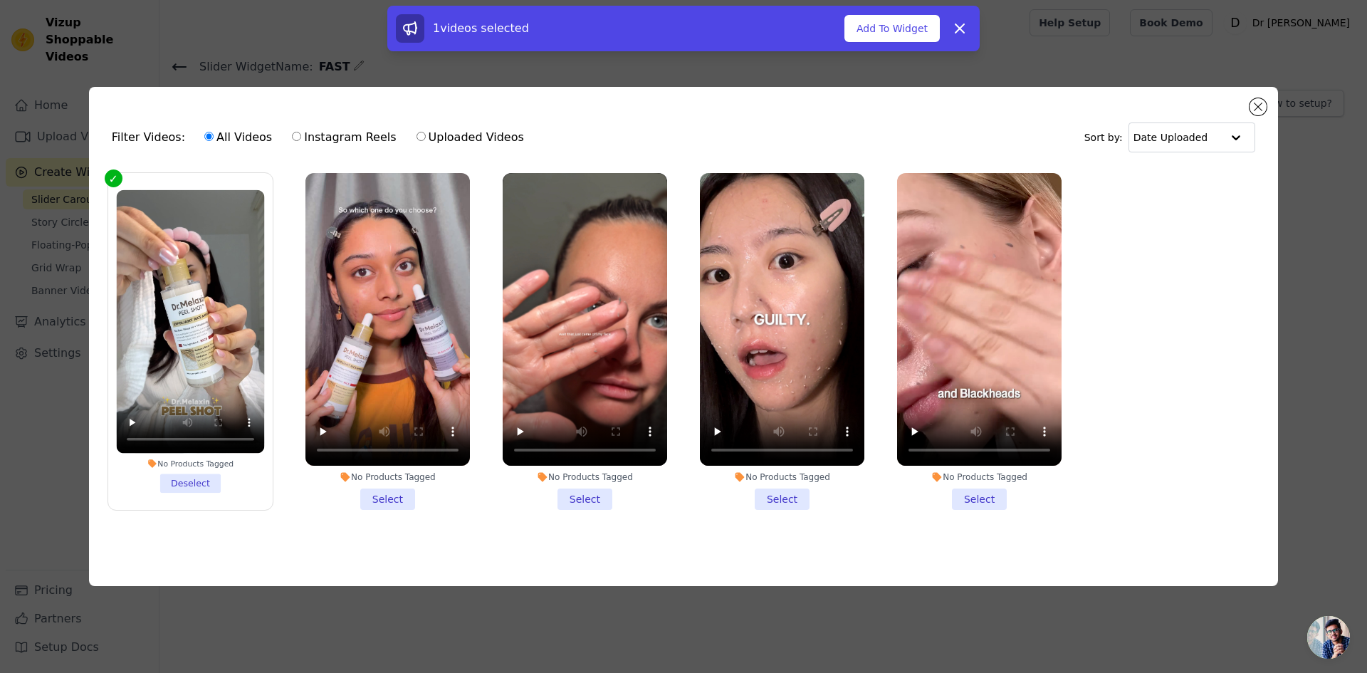
drag, startPoint x: 370, startPoint y: 498, endPoint x: 383, endPoint y: 497, distance: 12.8
click at [374, 498] on li "No Products Tagged Select" at bounding box center [387, 341] width 164 height 337
click at [0, 0] on input "No Products Tagged Select" at bounding box center [0, 0] width 0 height 0
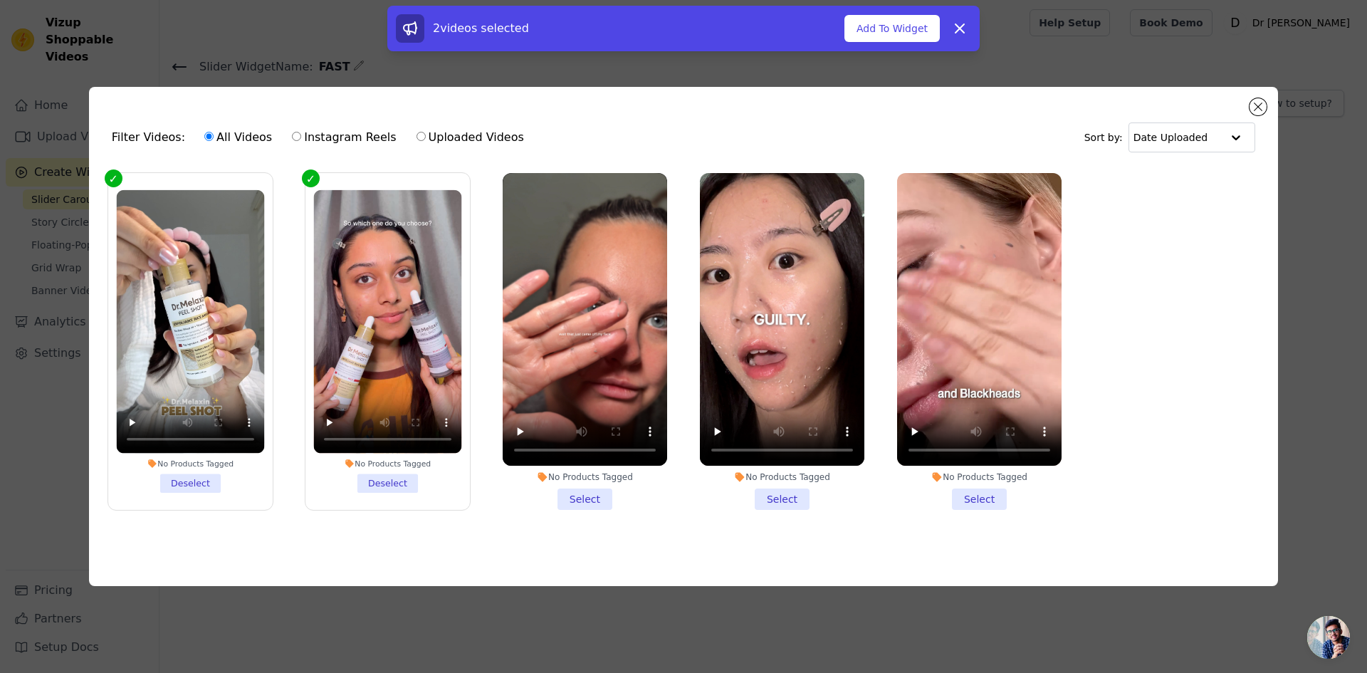
click at [584, 490] on li "No Products Tagged Select" at bounding box center [585, 341] width 164 height 337
click at [0, 0] on input "No Products Tagged Select" at bounding box center [0, 0] width 0 height 0
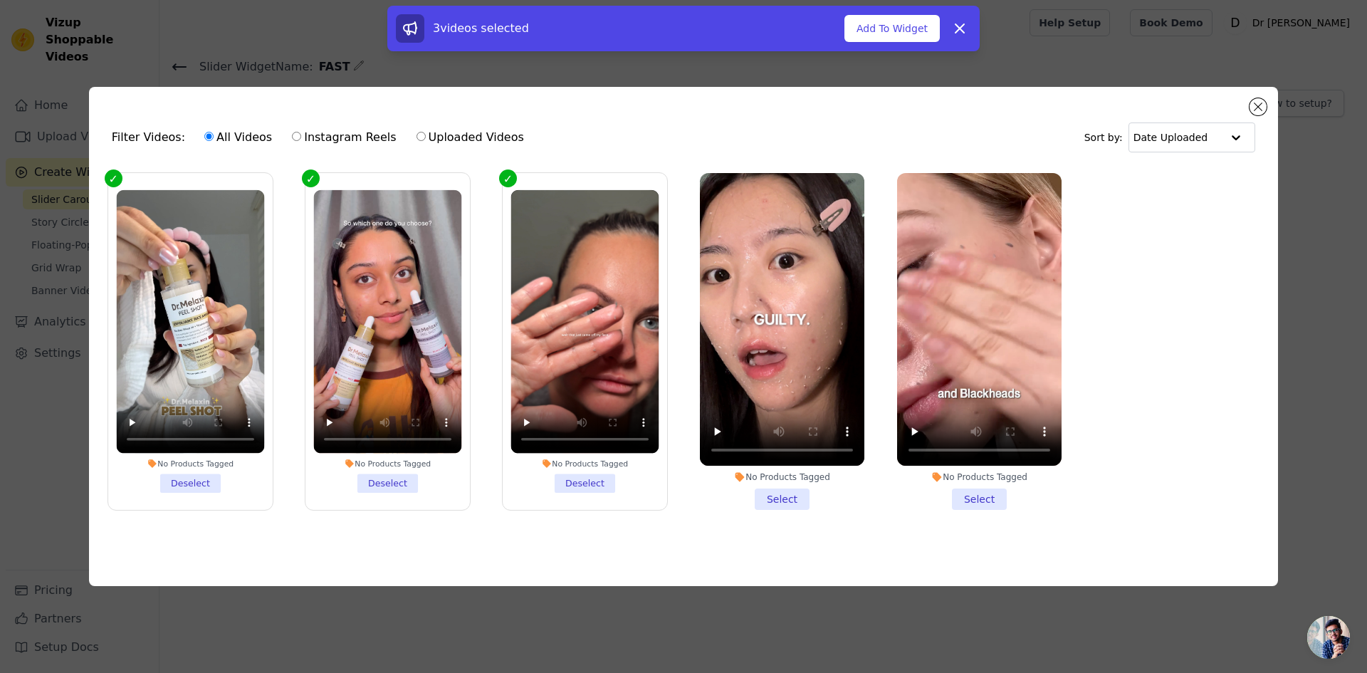
drag, startPoint x: 766, startPoint y: 494, endPoint x: 932, endPoint y: 495, distance: 165.9
click at [767, 494] on li "No Products Tagged Select" at bounding box center [782, 341] width 164 height 337
click at [0, 0] on input "No Products Tagged Select" at bounding box center [0, 0] width 0 height 0
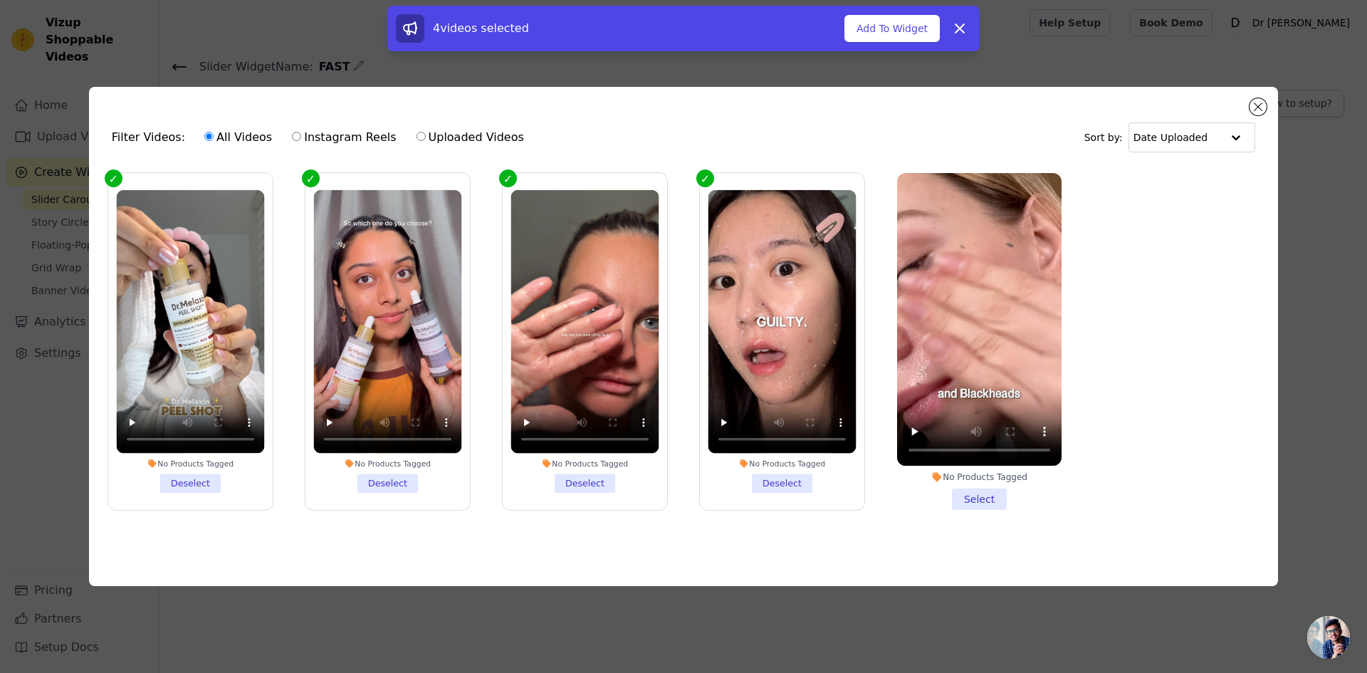
click at [997, 495] on li "No Products Tagged Select" at bounding box center [979, 341] width 164 height 337
click at [0, 0] on input "No Products Tagged Select" at bounding box center [0, 0] width 0 height 0
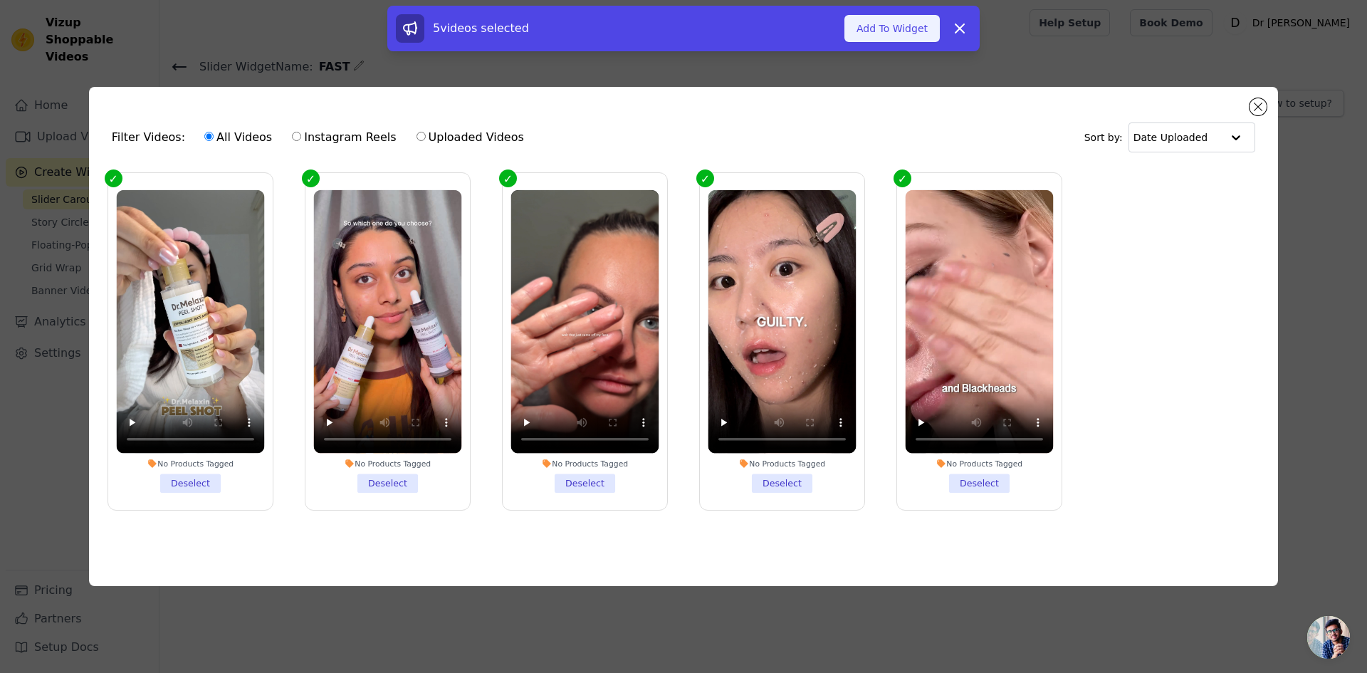
click at [916, 36] on button "Add To Widget" at bounding box center [891, 28] width 95 height 27
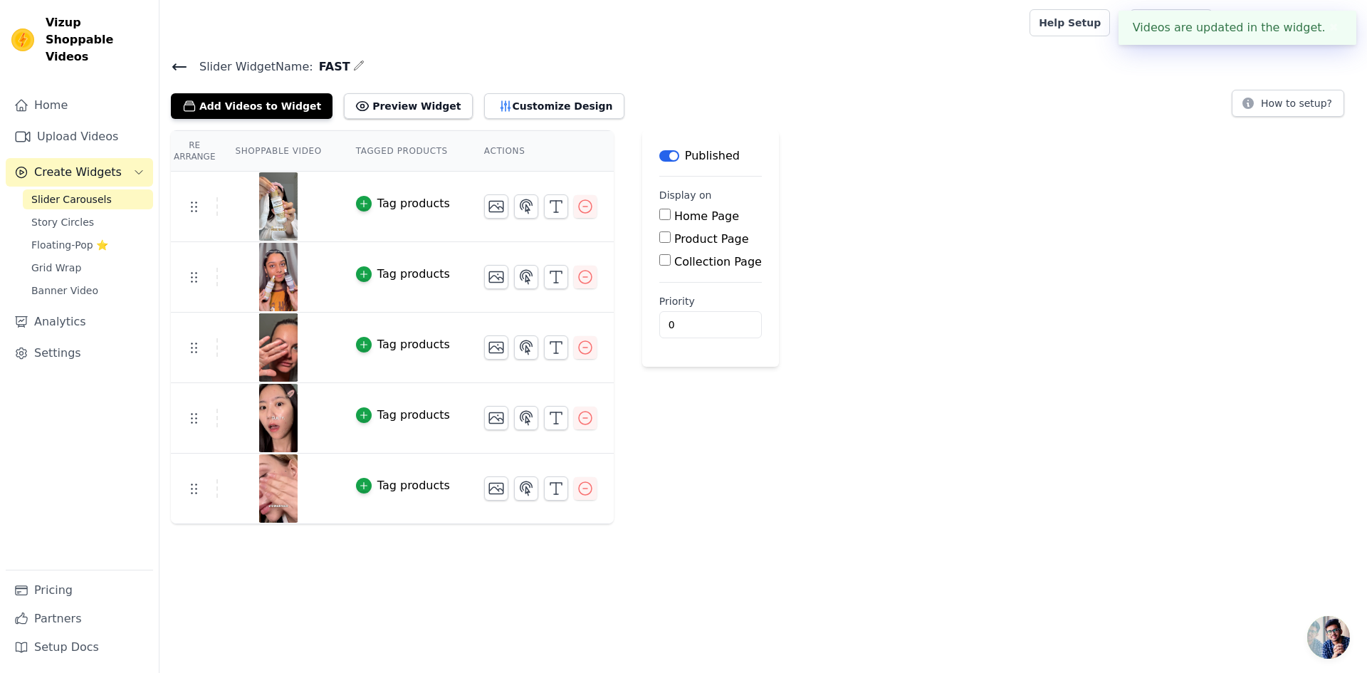
click at [659, 238] on input "Product Page" at bounding box center [664, 236] width 11 height 11
checkbox input "true"
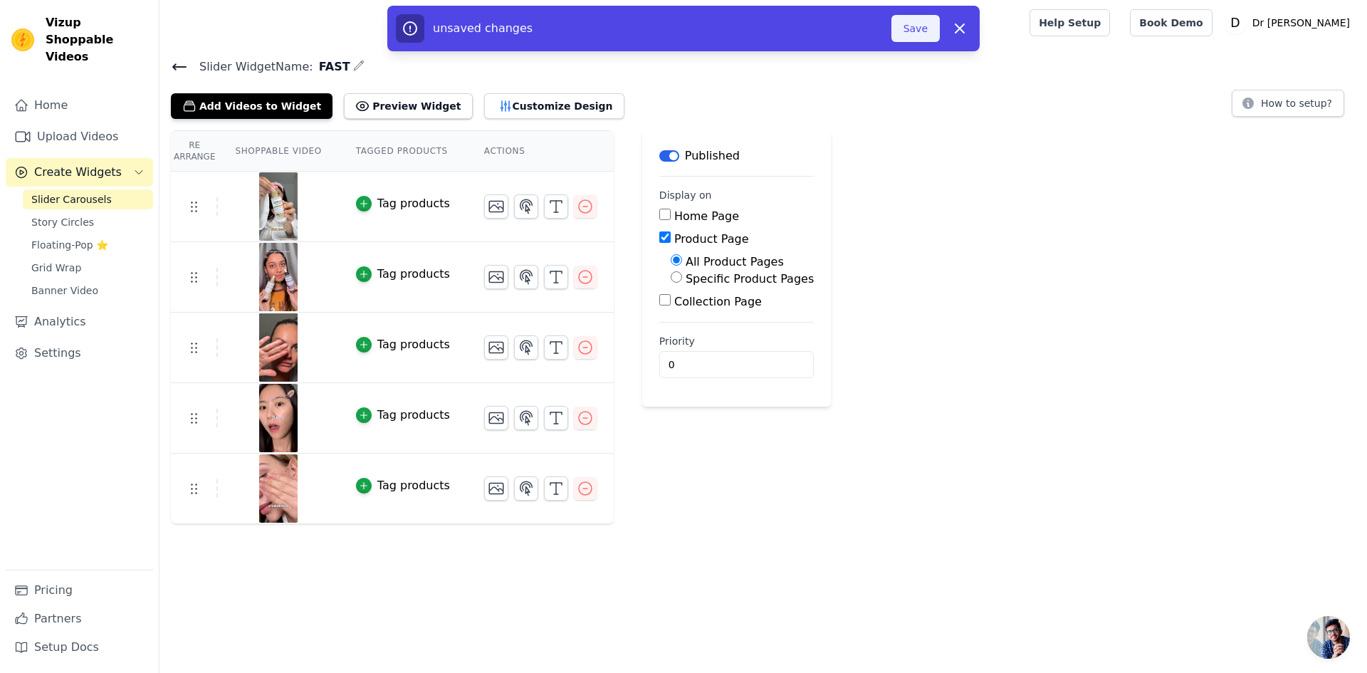
click at [918, 38] on button "Save" at bounding box center [915, 28] width 48 height 27
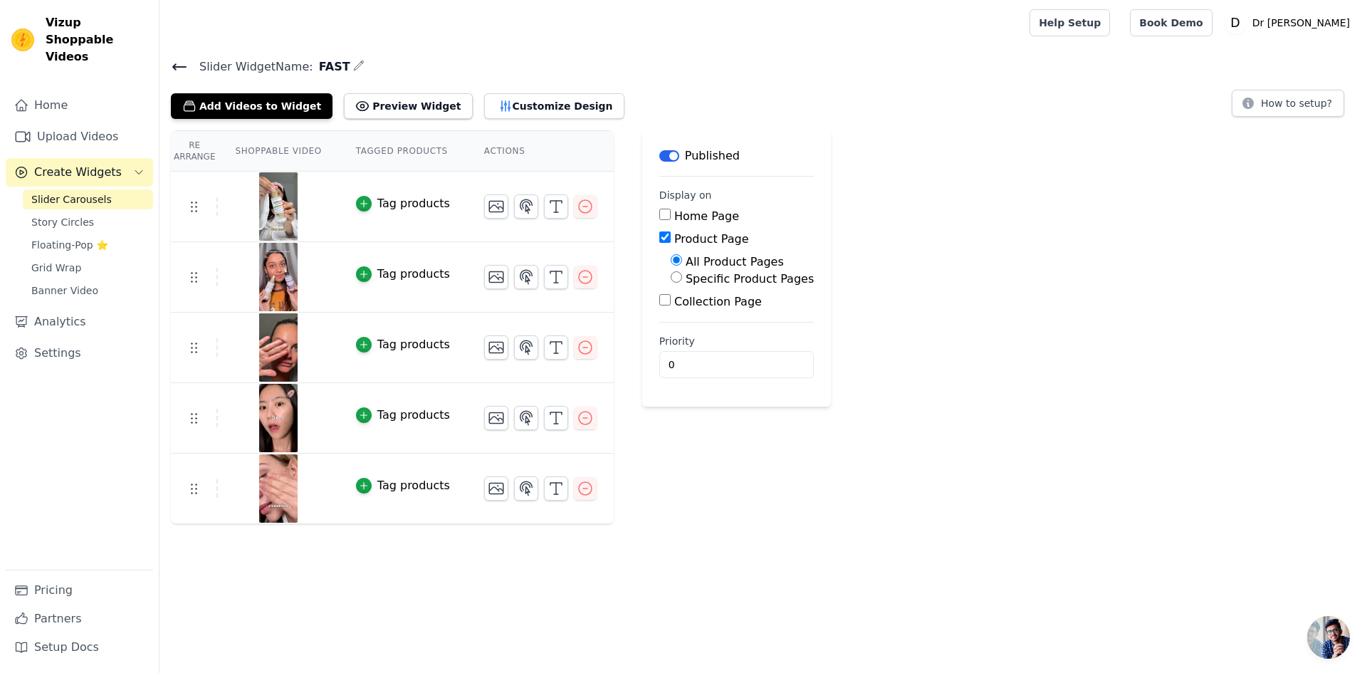
click at [569, 114] on div "Add Videos to Widget Preview Widget Customize Design" at bounding box center [403, 103] width 465 height 31
click at [540, 107] on button "Customize Design" at bounding box center [554, 106] width 140 height 26
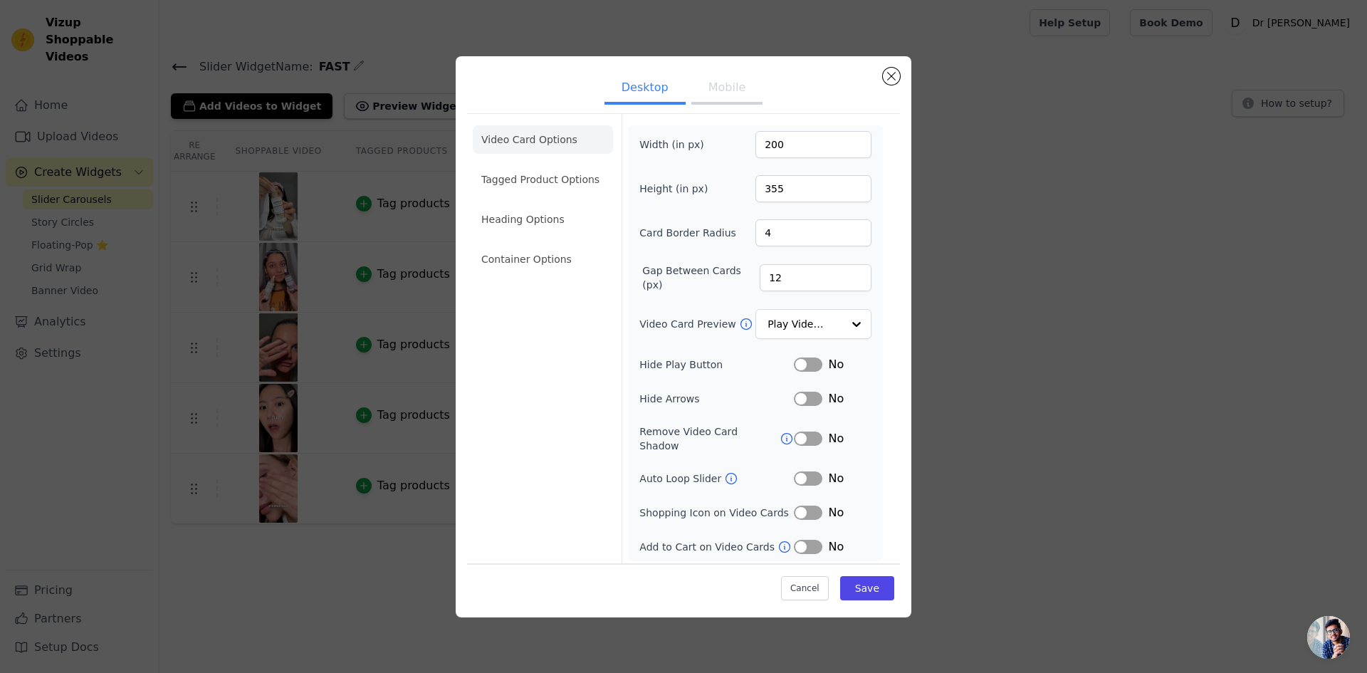
click at [713, 94] on button "Mobile" at bounding box center [726, 88] width 71 height 31
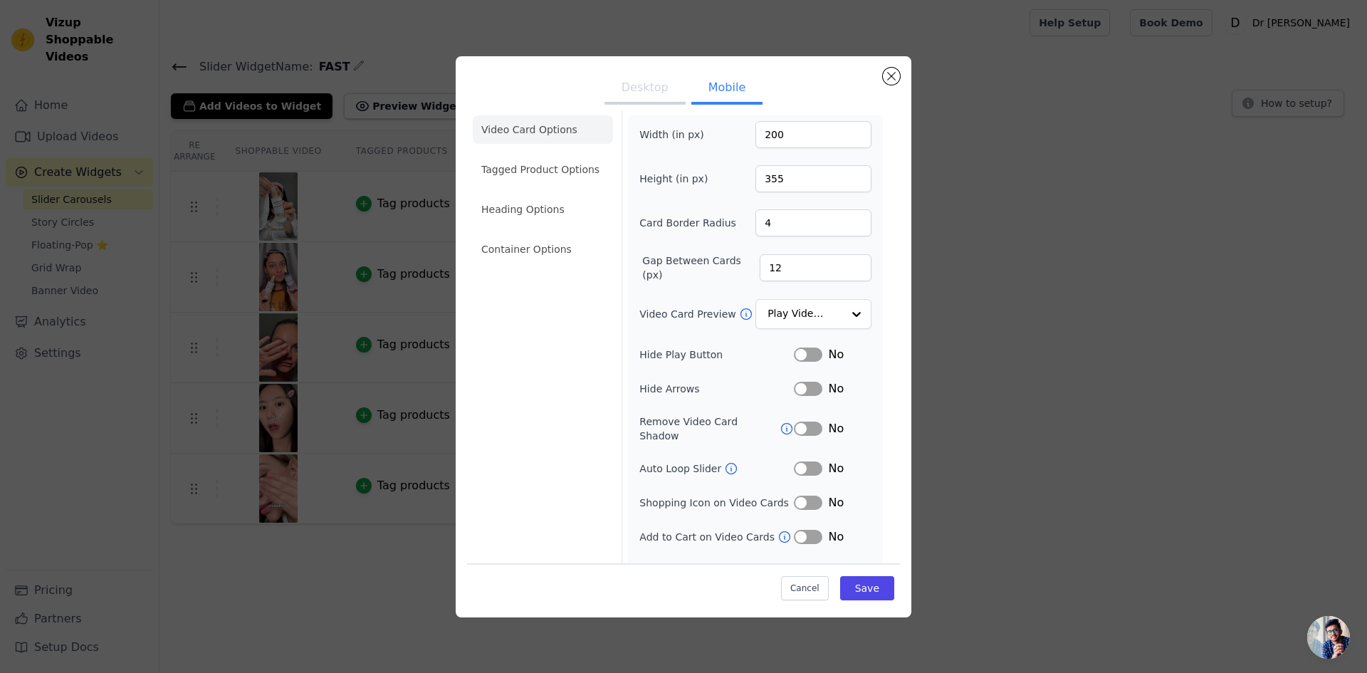
scroll to position [25, 0]
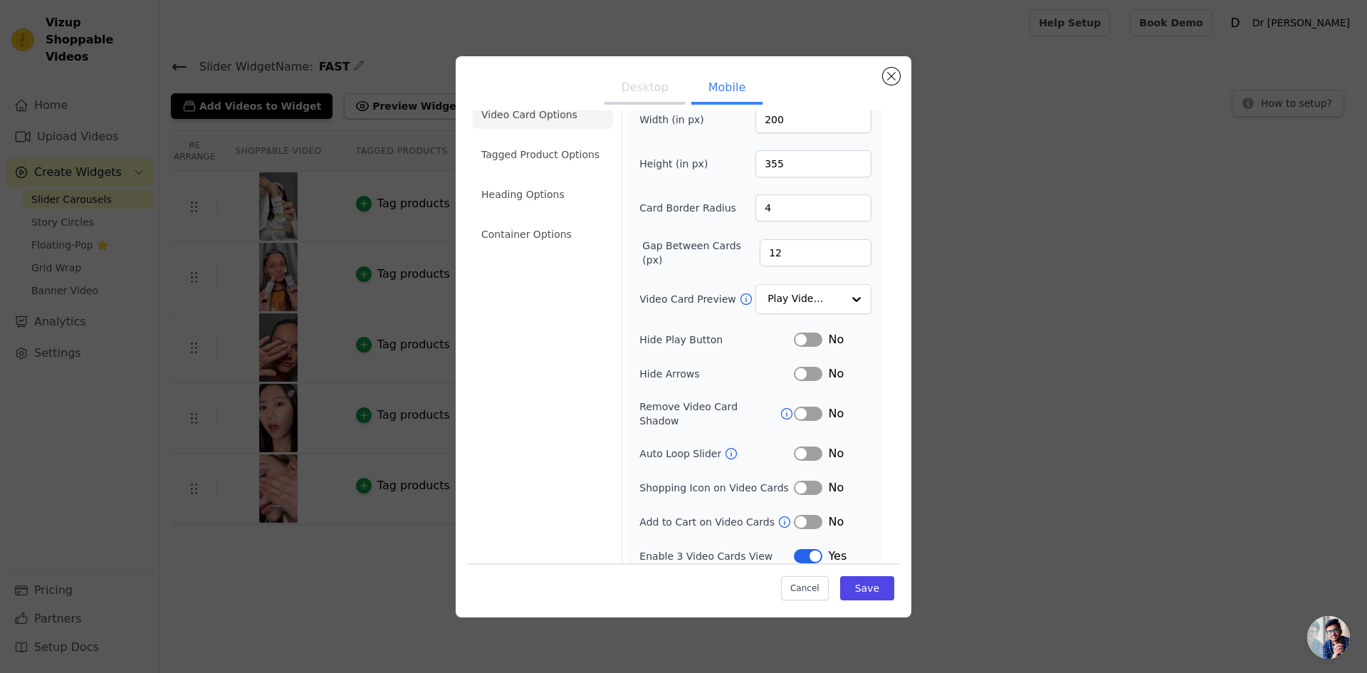
click at [788, 273] on div "Width (in px) 200 Height (in px) 355 Card Border Radius 4 Gap Between Cards (px…" at bounding box center [755, 335] width 232 height 458
click at [795, 308] on input "Video Card Preview" at bounding box center [804, 299] width 73 height 28
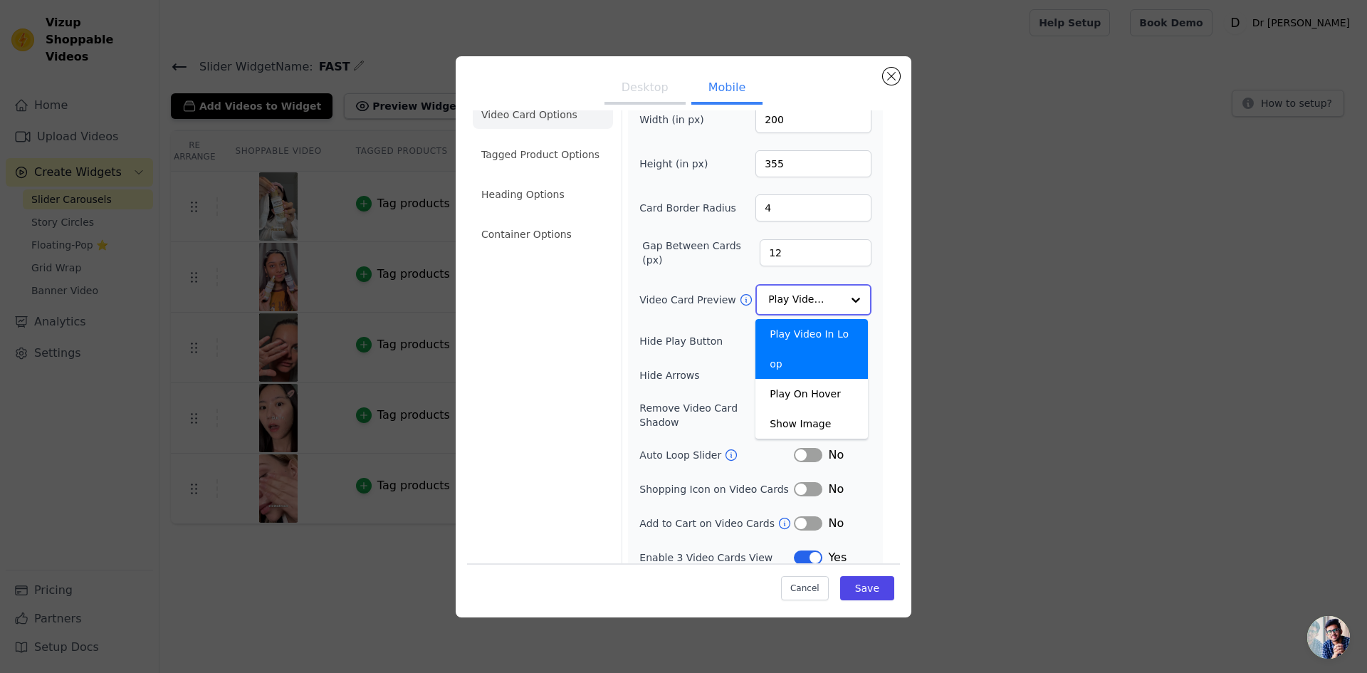
click at [795, 308] on input "Video Card Preview" at bounding box center [804, 299] width 73 height 28
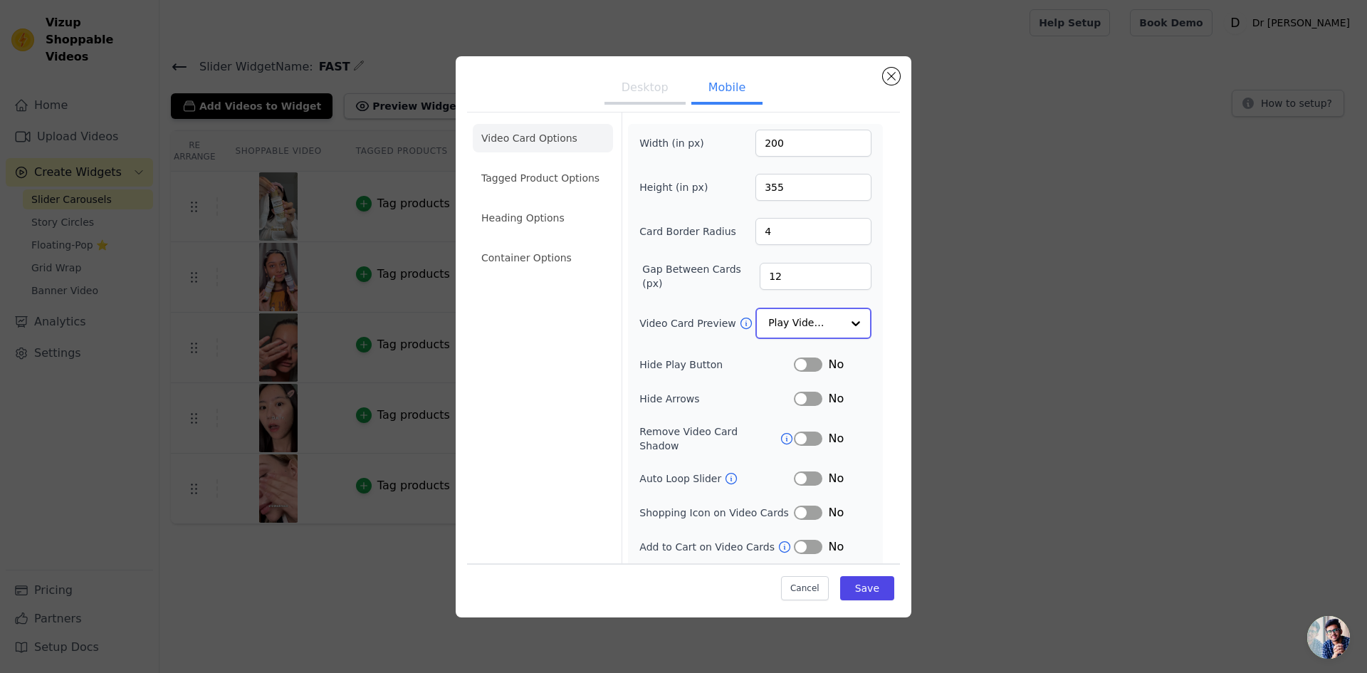
scroll to position [0, 0]
click at [789, 190] on input "355" at bounding box center [813, 188] width 116 height 27
click at [849, 197] on input "355" at bounding box center [813, 188] width 116 height 27
click at [848, 194] on input "354" at bounding box center [813, 188] width 116 height 27
click at [846, 183] on input "355" at bounding box center [813, 188] width 116 height 27
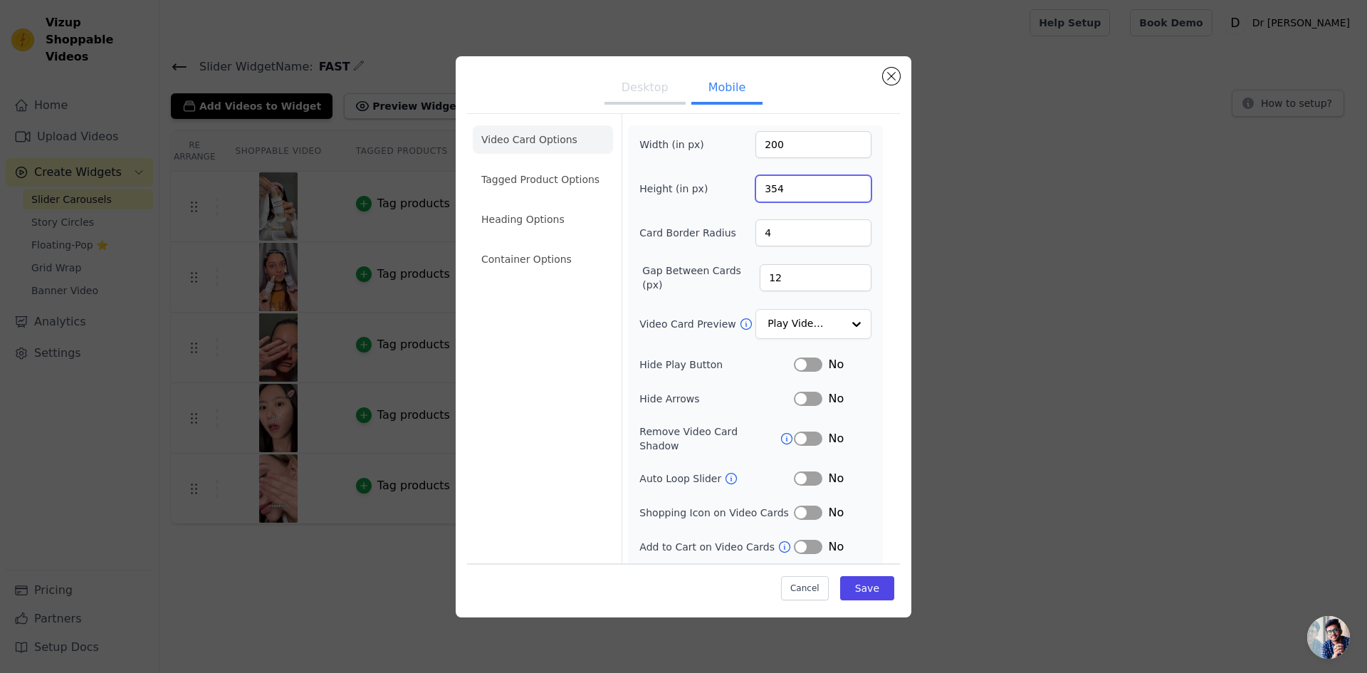
click at [847, 192] on input "354" at bounding box center [813, 188] width 116 height 27
click at [846, 193] on input "353" at bounding box center [813, 188] width 116 height 27
click at [846, 193] on input "352" at bounding box center [813, 188] width 116 height 27
click at [846, 193] on input "351" at bounding box center [813, 188] width 116 height 27
click at [846, 193] on input "350" at bounding box center [813, 188] width 116 height 27
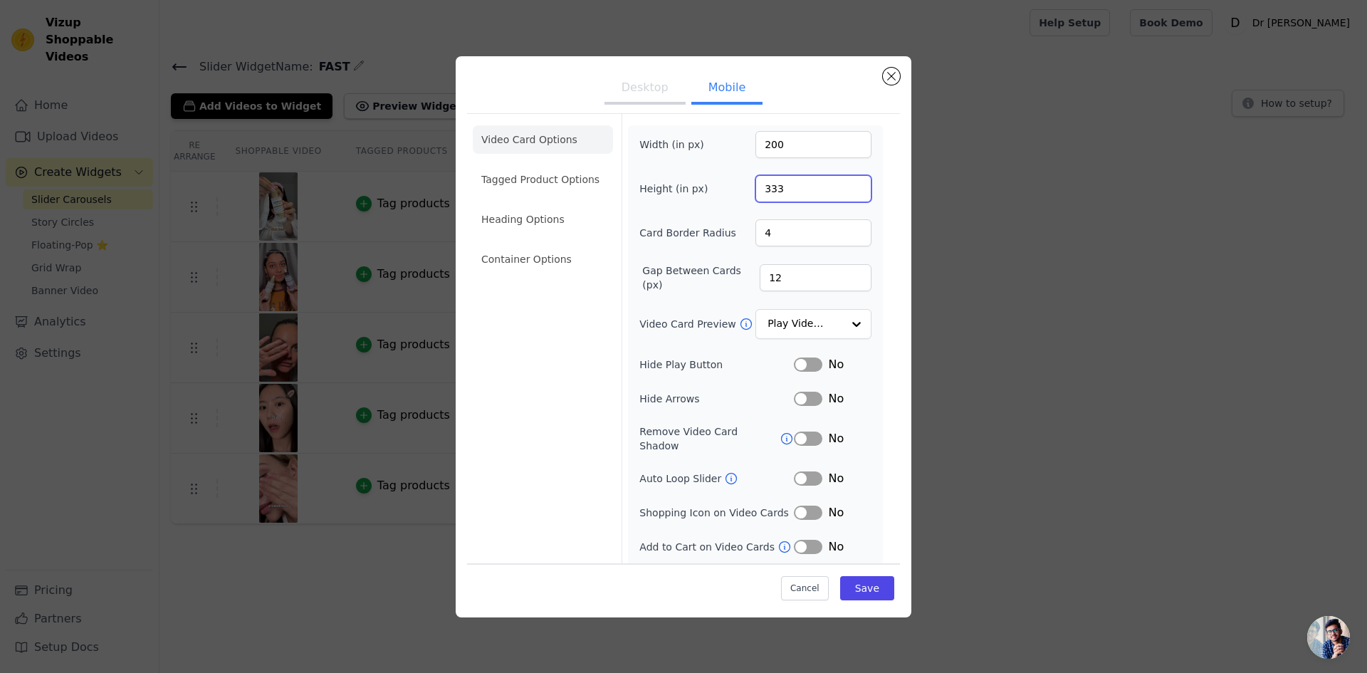
click at [846, 194] on input "333" at bounding box center [813, 188] width 116 height 27
click at [846, 194] on input "332" at bounding box center [813, 188] width 116 height 27
click at [846, 194] on input "331" at bounding box center [813, 188] width 116 height 27
type input "330"
click at [846, 194] on input "330" at bounding box center [813, 188] width 116 height 27
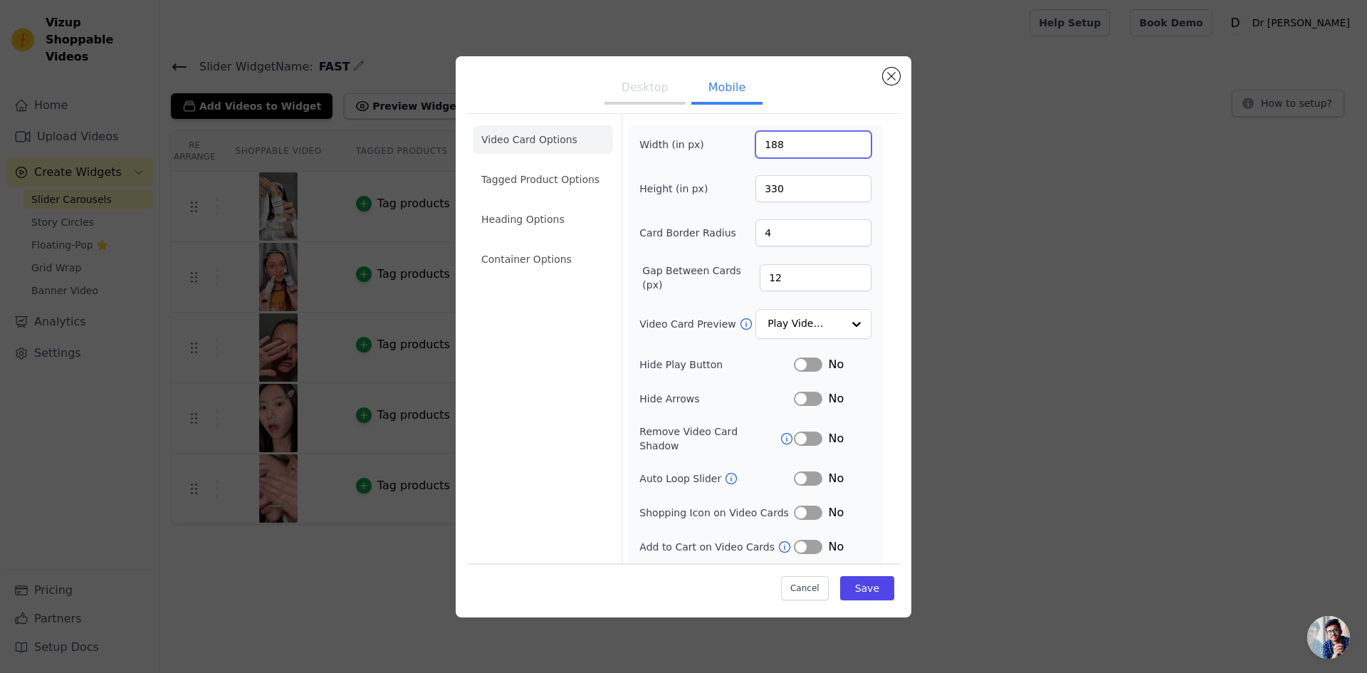
click at [847, 149] on input "188" at bounding box center [813, 144] width 116 height 27
click at [844, 147] on input "187" at bounding box center [813, 144] width 116 height 27
click at [844, 147] on input "186" at bounding box center [813, 144] width 116 height 27
type input "185"
click at [844, 147] on input "185" at bounding box center [813, 144] width 116 height 27
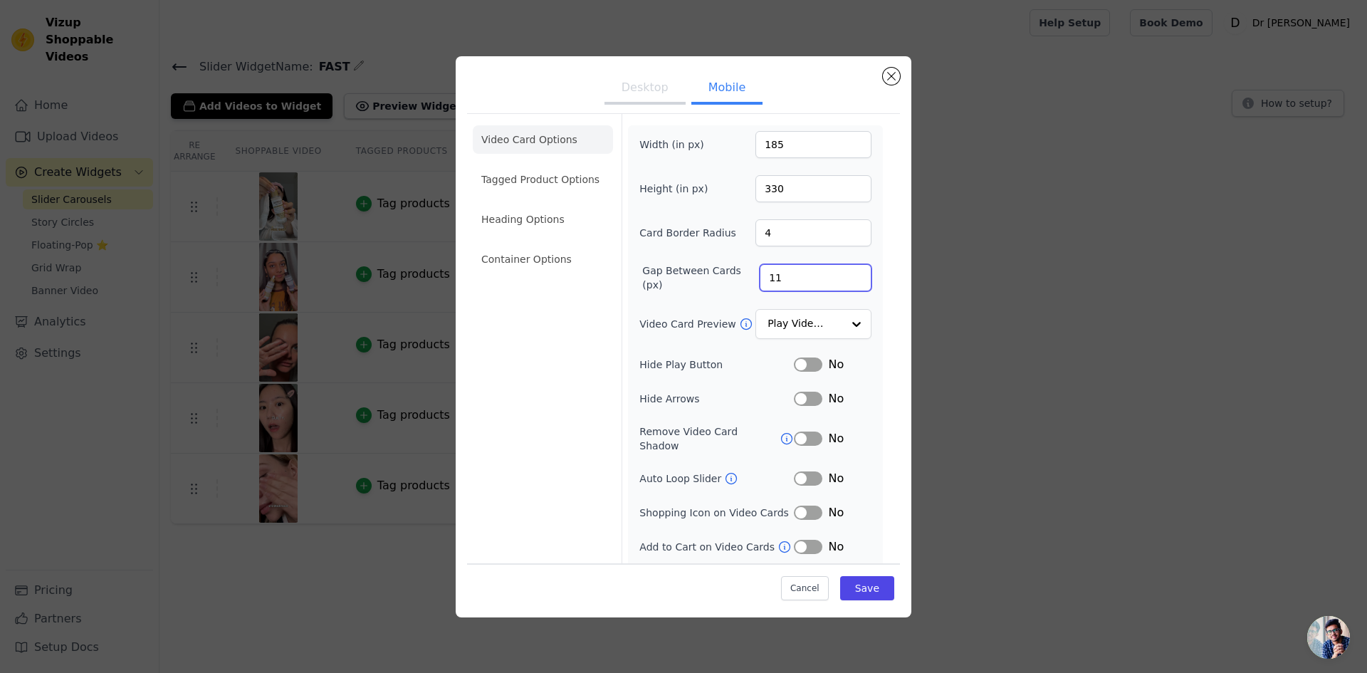
click at [849, 279] on input "11" at bounding box center [816, 277] width 112 height 27
type input "10"
click at [849, 279] on input "10" at bounding box center [816, 277] width 112 height 27
click at [862, 579] on button "Save" at bounding box center [867, 588] width 54 height 24
